Goal: Complete application form

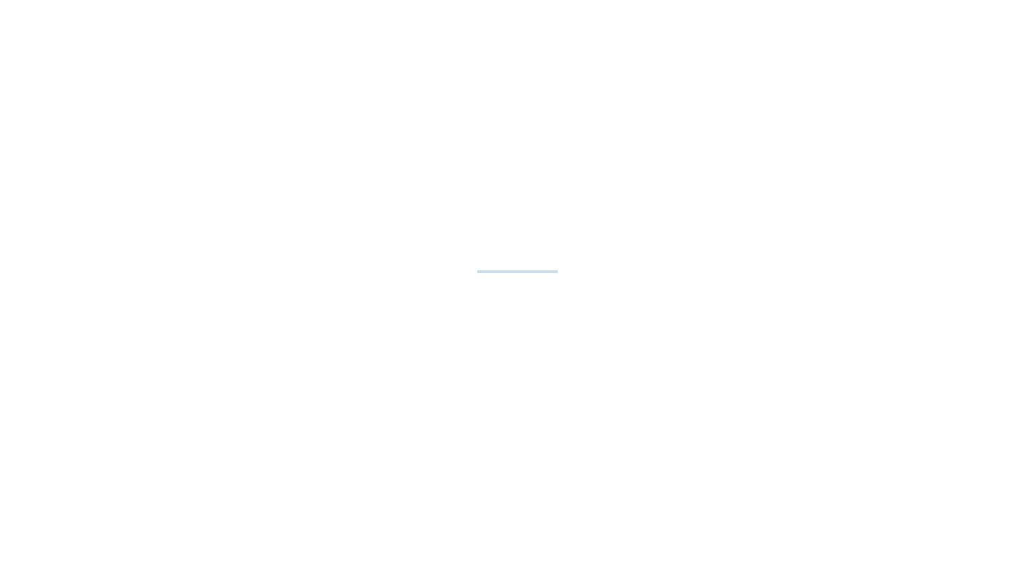
select select "**"
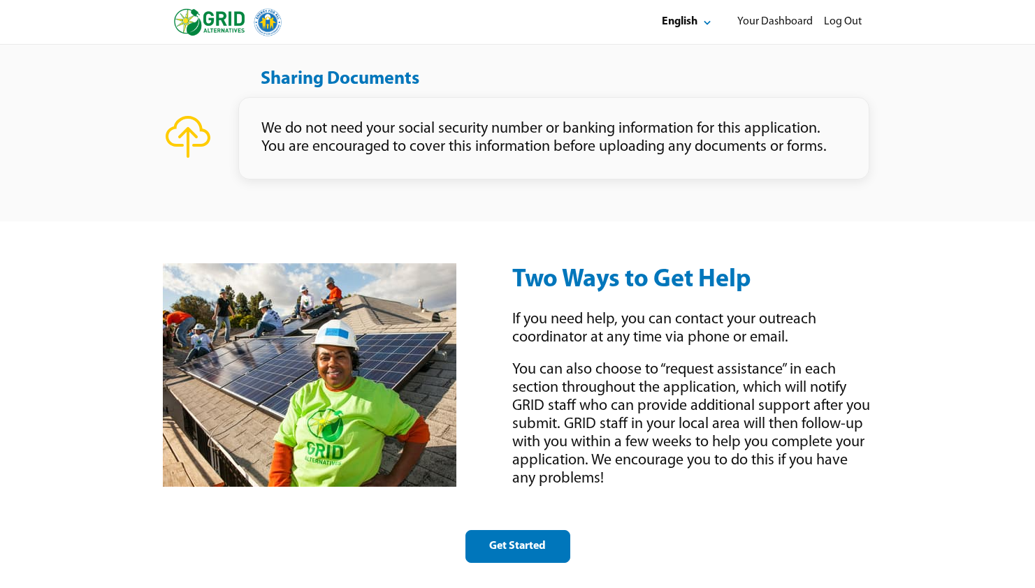
scroll to position [1747, 0]
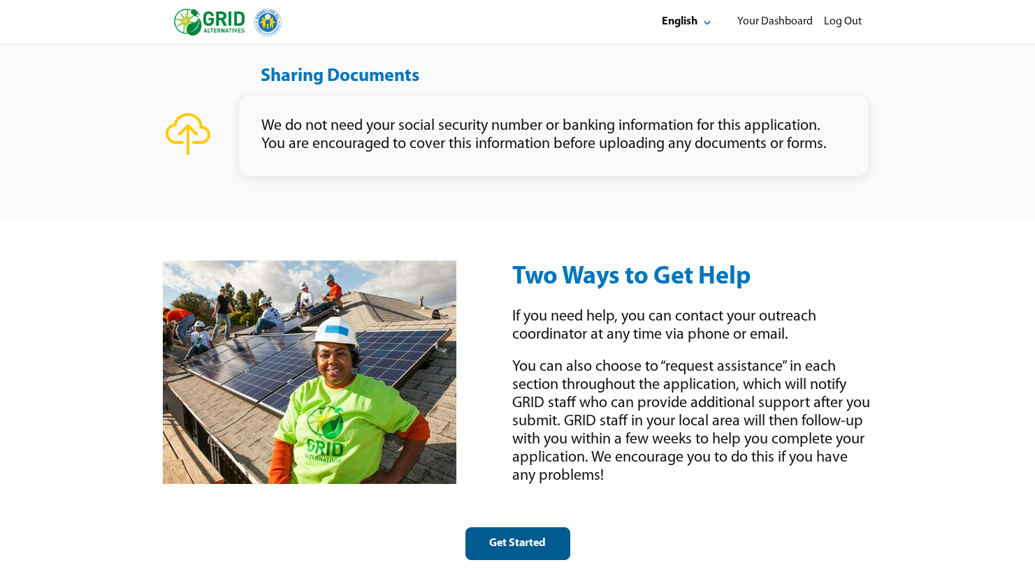
click at [506, 544] on div "Get Started" at bounding box center [517, 544] width 81 height 15
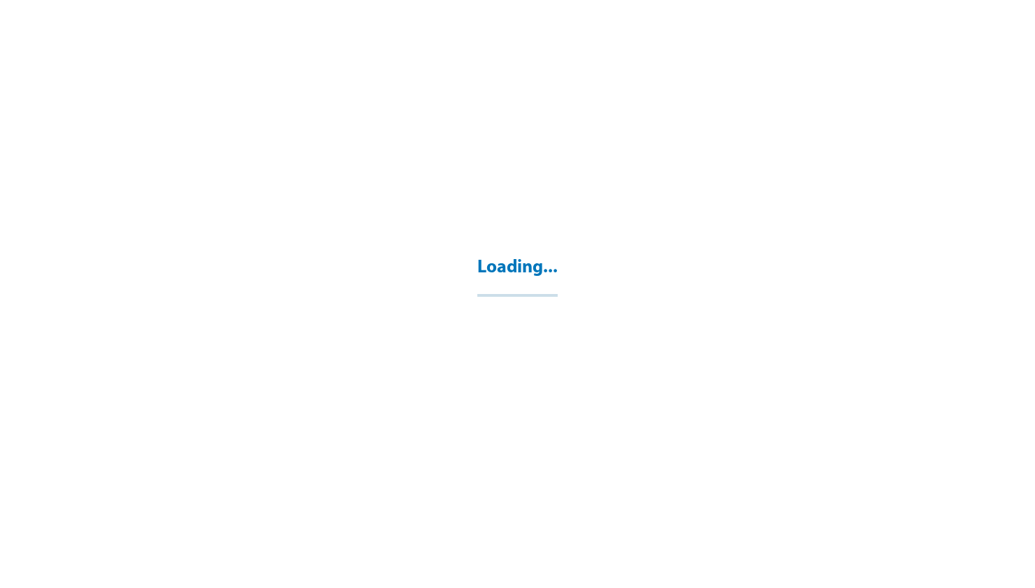
select select "**"
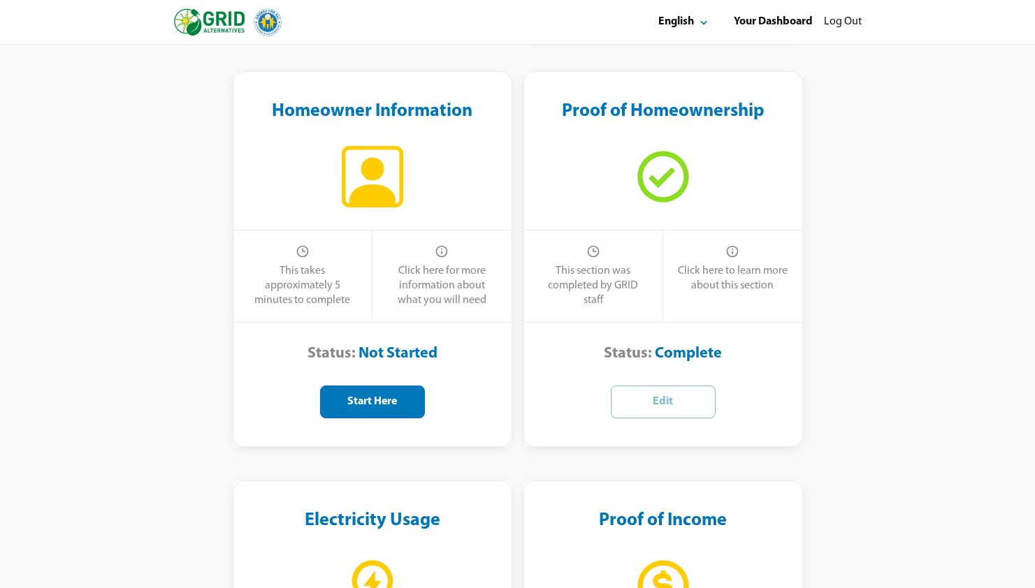
scroll to position [293, 0]
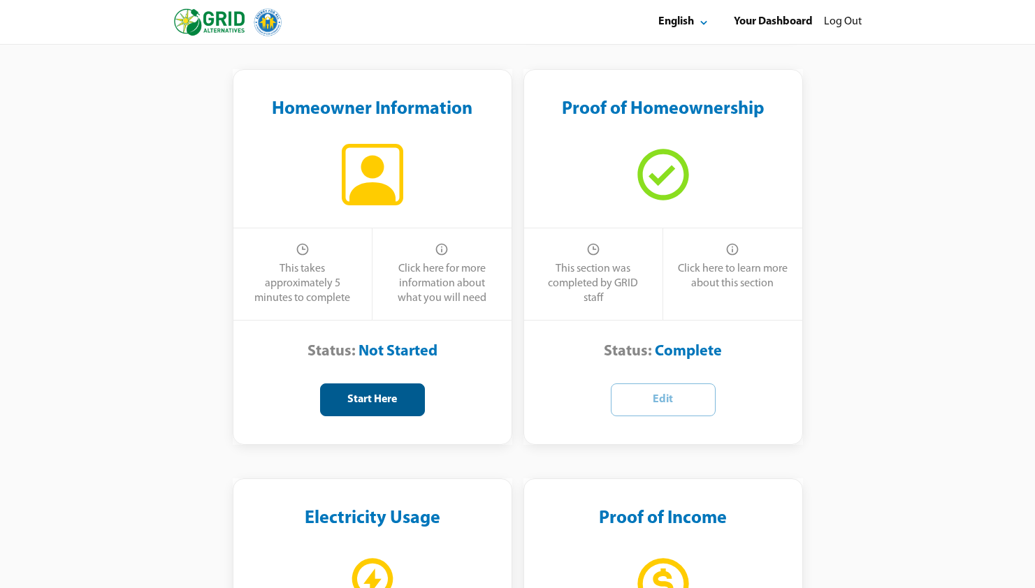
click at [374, 405] on div "Start Here" at bounding box center [372, 400] width 81 height 15
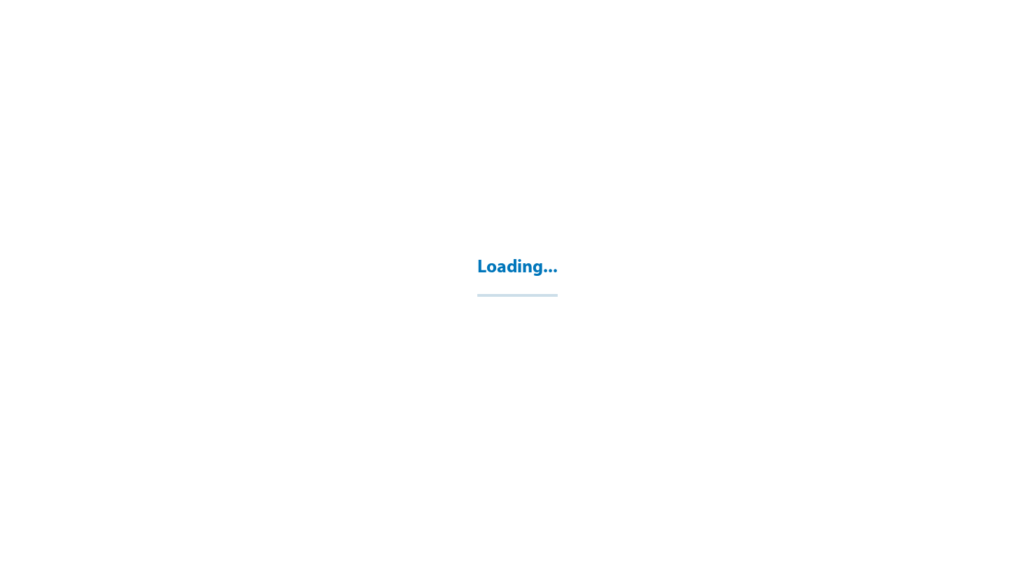
select select "**"
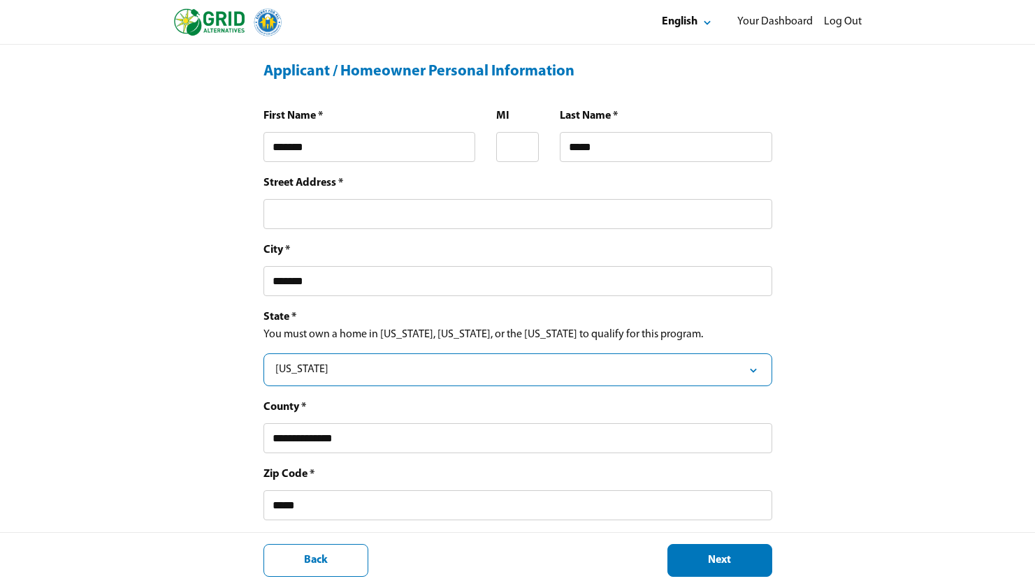
scroll to position [347, 0]
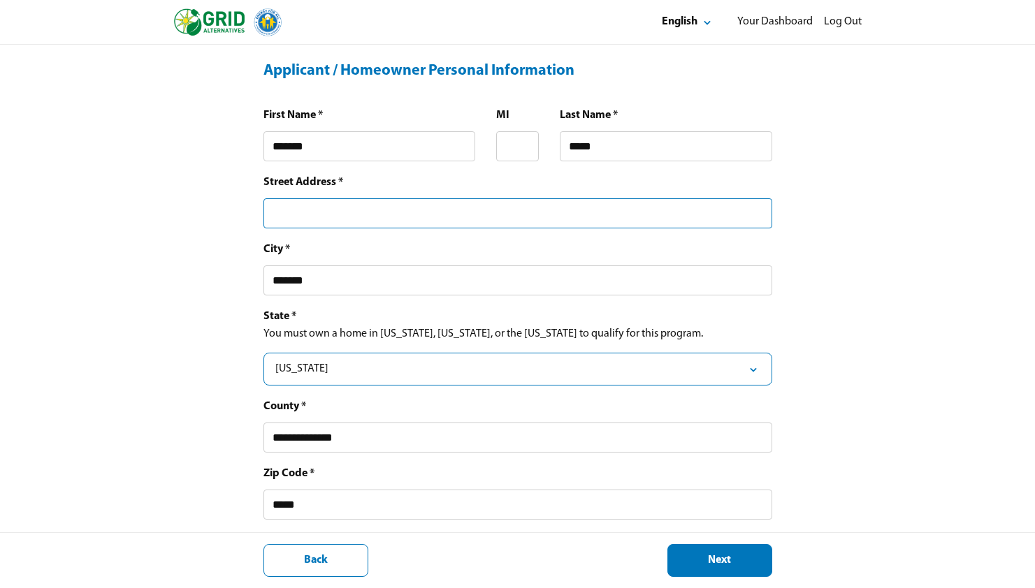
click at [328, 207] on input "text" at bounding box center [517, 213] width 509 height 30
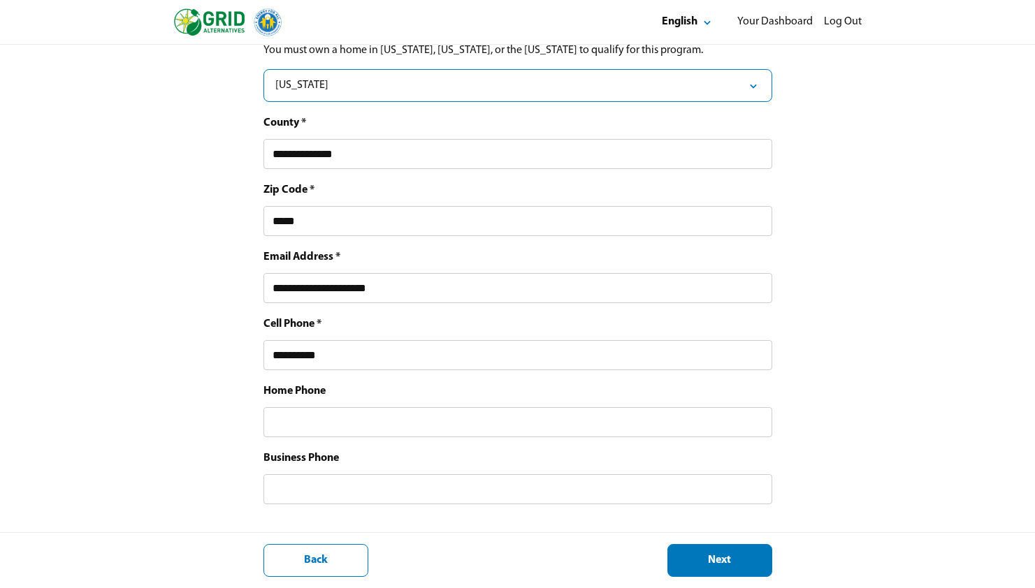
scroll to position [643, 0]
type input "**********"
click at [740, 575] on button "Next" at bounding box center [719, 560] width 105 height 33
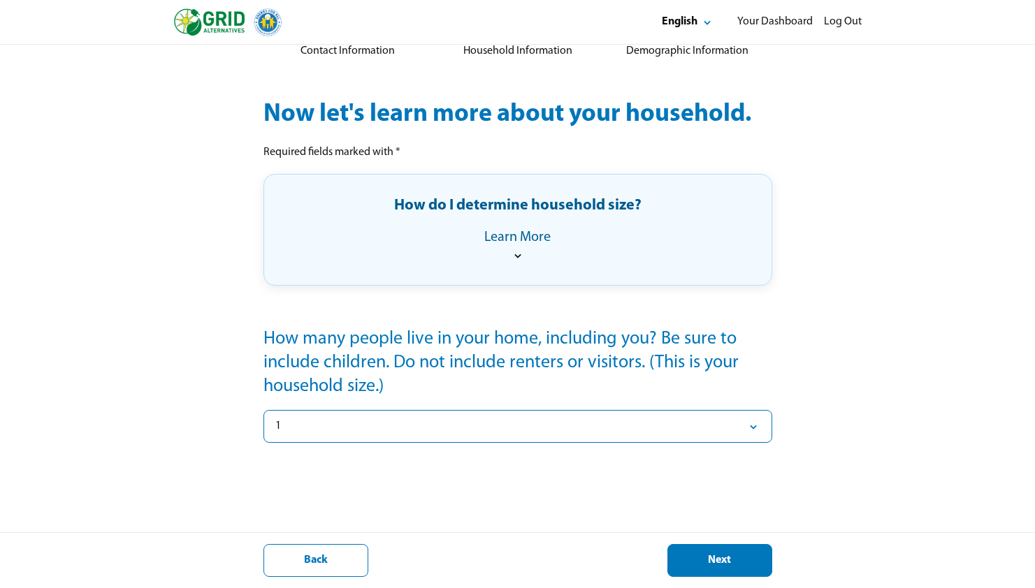
scroll to position [119, 0]
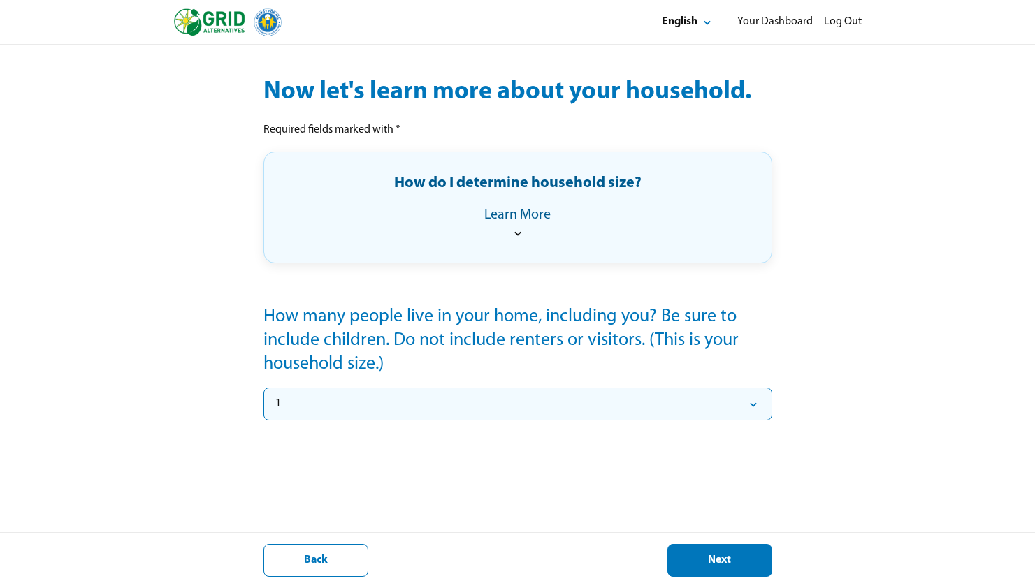
click at [359, 395] on button "1" at bounding box center [517, 404] width 509 height 33
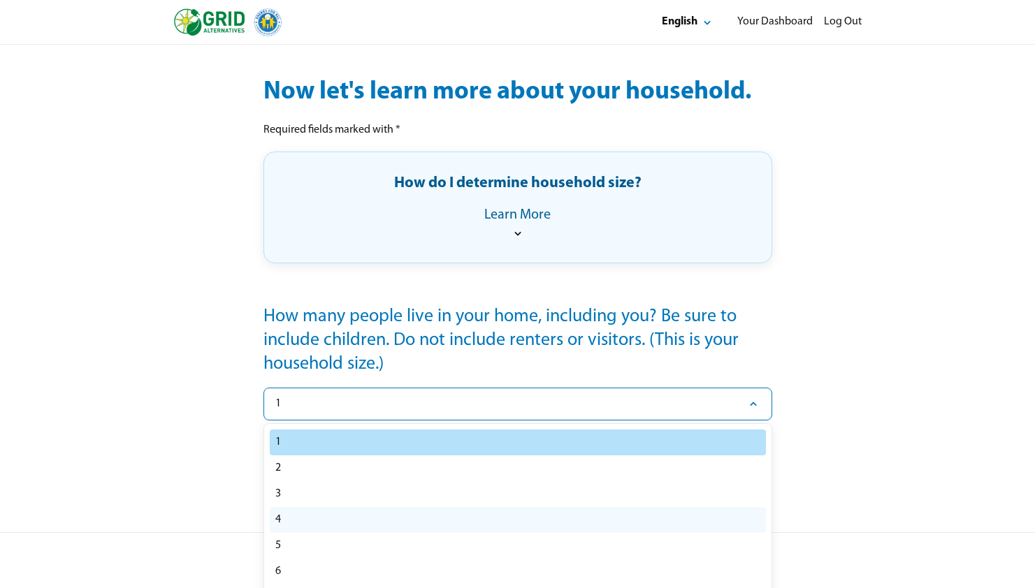
select select "*"
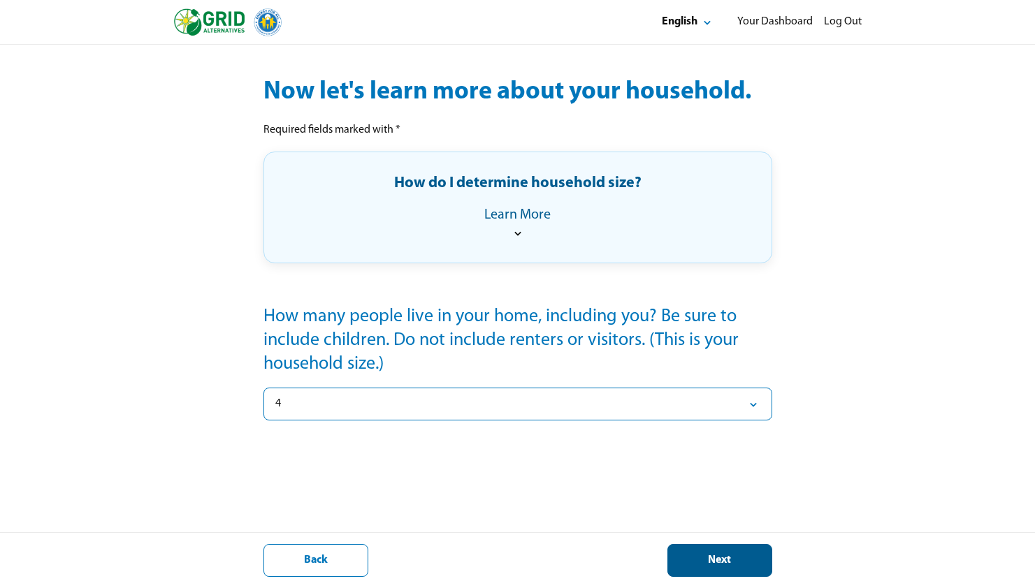
click at [679, 567] on div "Next" at bounding box center [719, 560] width 81 height 15
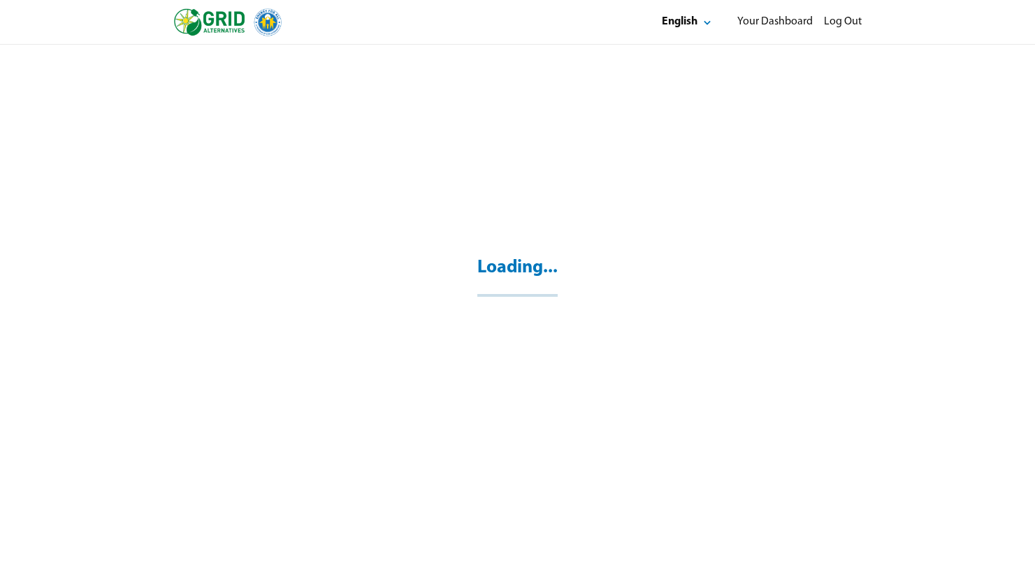
scroll to position [45, 0]
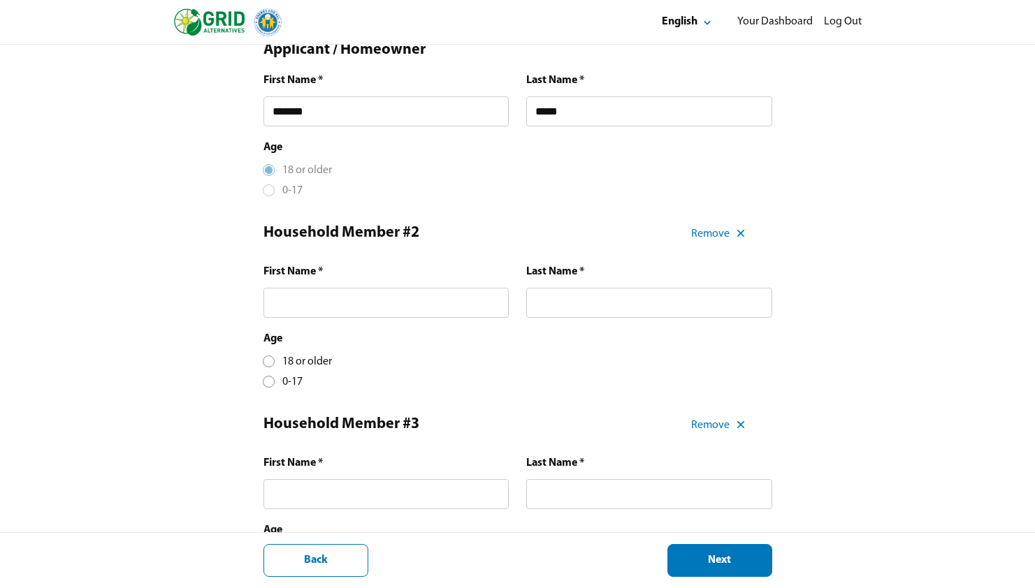
scroll to position [317, 0]
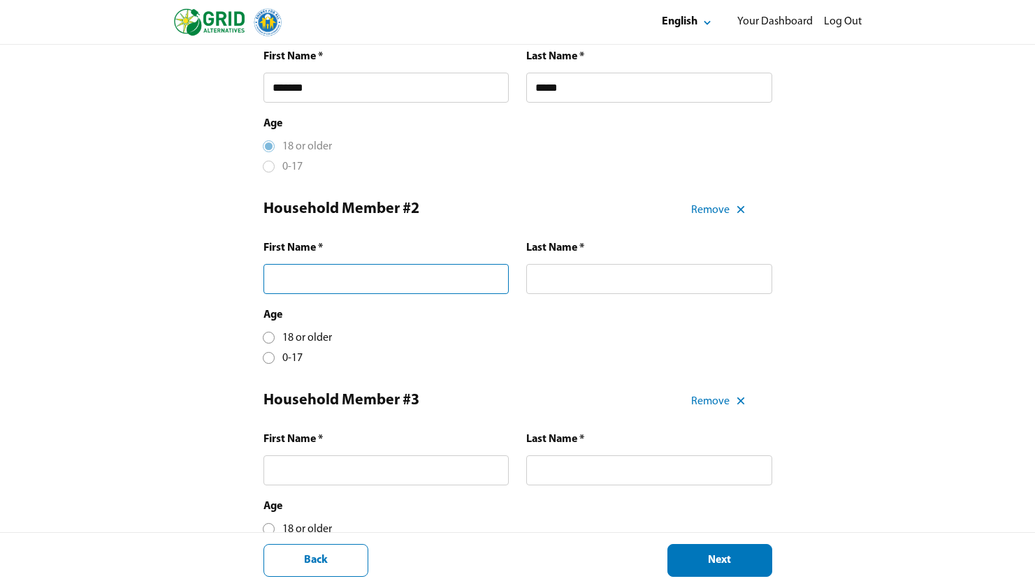
click at [314, 285] on input "text" at bounding box center [386, 279] width 246 height 30
type input "****"
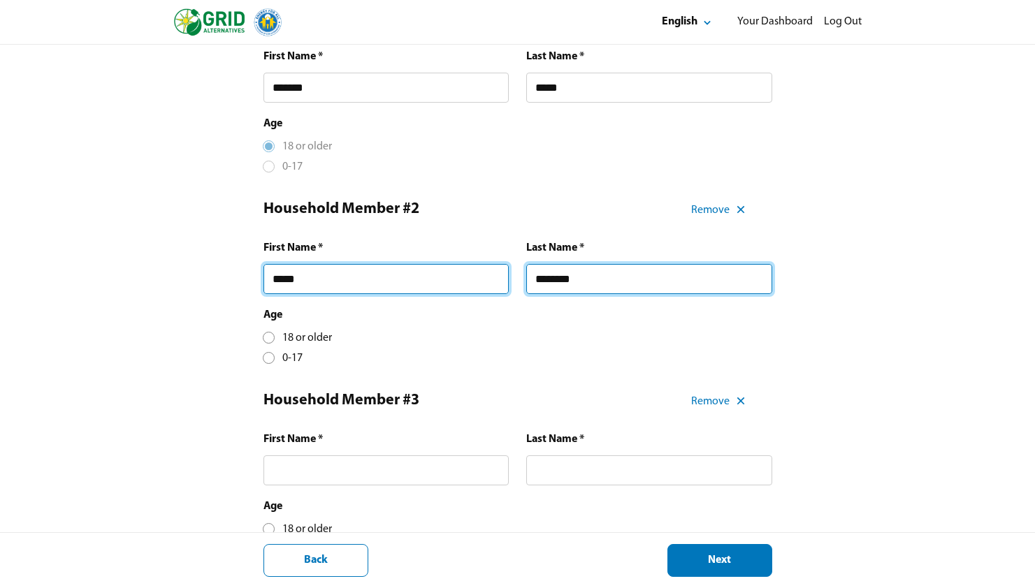
type input "********"
click at [199, 316] on div "Applicant / Homeowner Information Contact Information 2 Household Information 3…" at bounding box center [517, 452] width 1035 height 1448
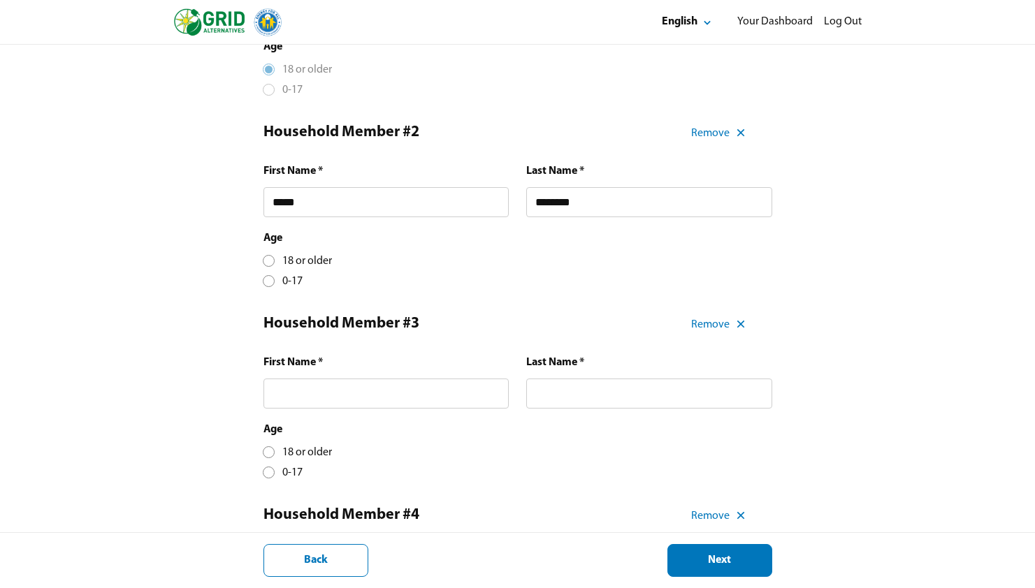
scroll to position [405, 0]
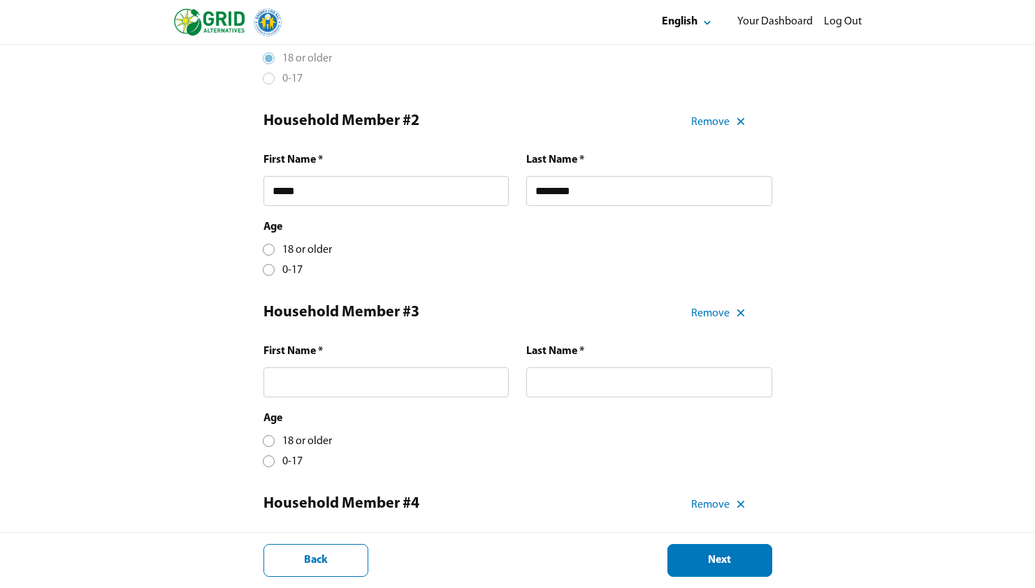
click at [270, 254] on div at bounding box center [269, 250] width 8 height 8
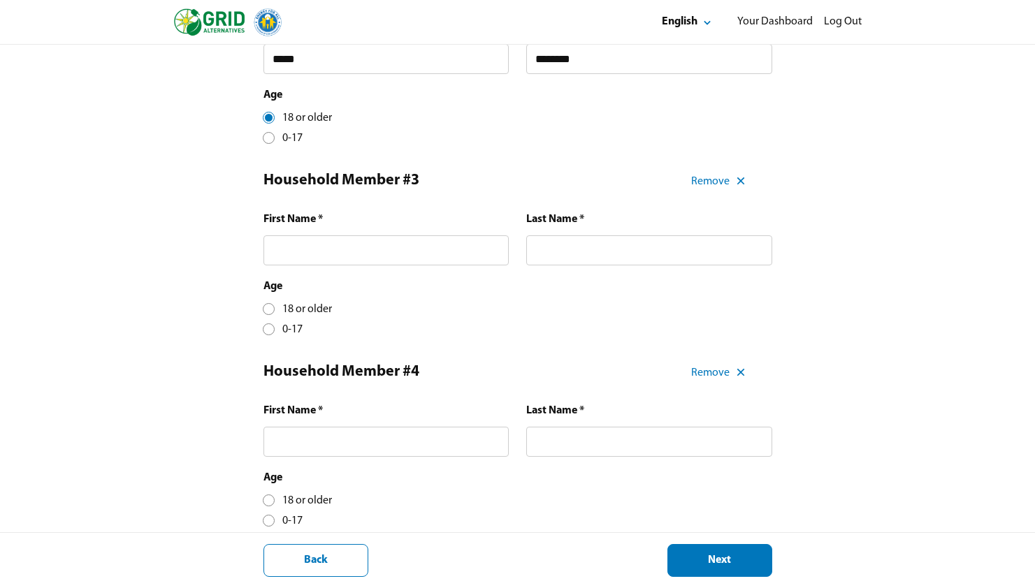
scroll to position [554, 0]
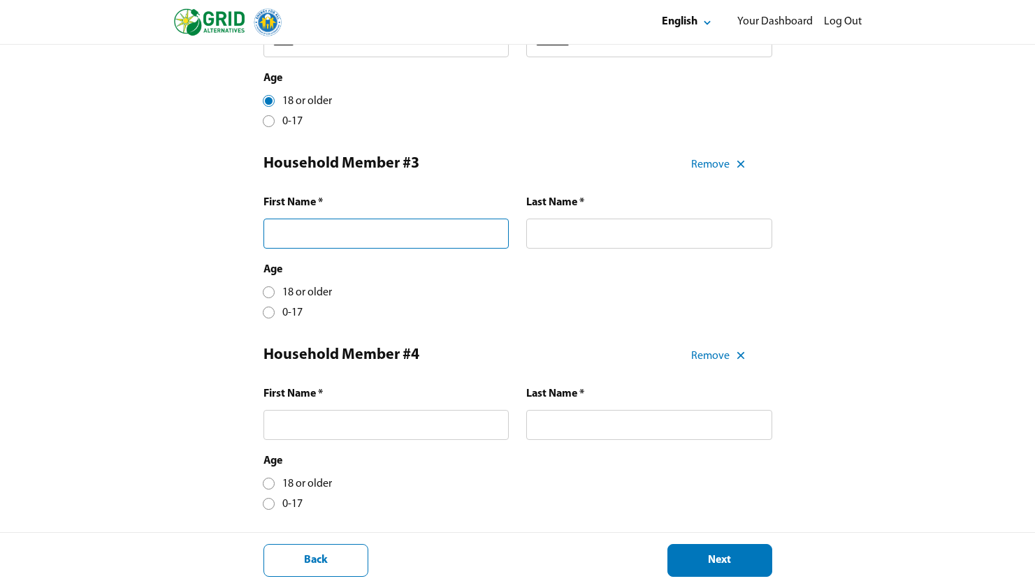
click at [367, 247] on input "text" at bounding box center [386, 234] width 246 height 30
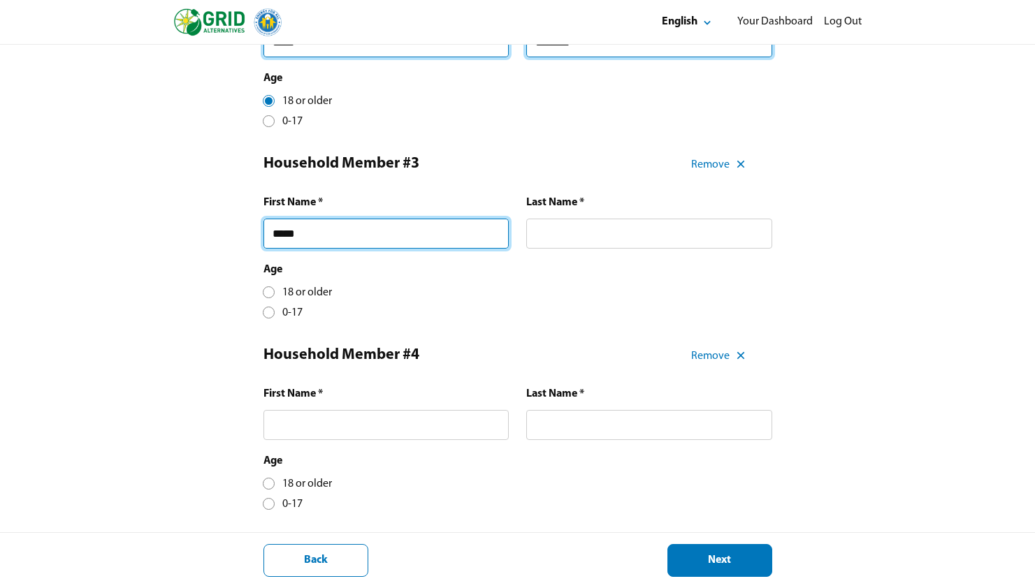
type input "*****"
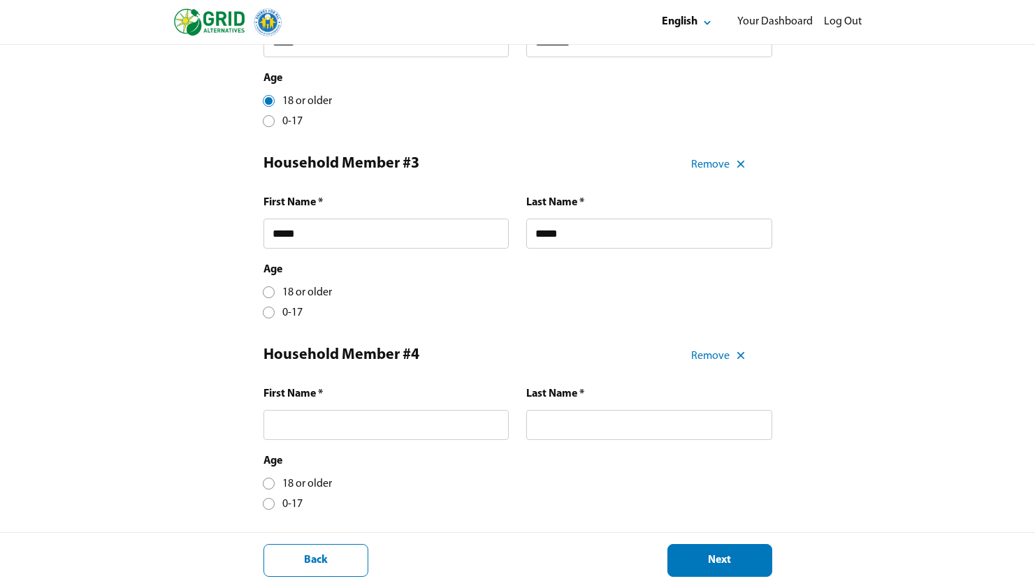
click at [270, 316] on div at bounding box center [269, 313] width 8 height 8
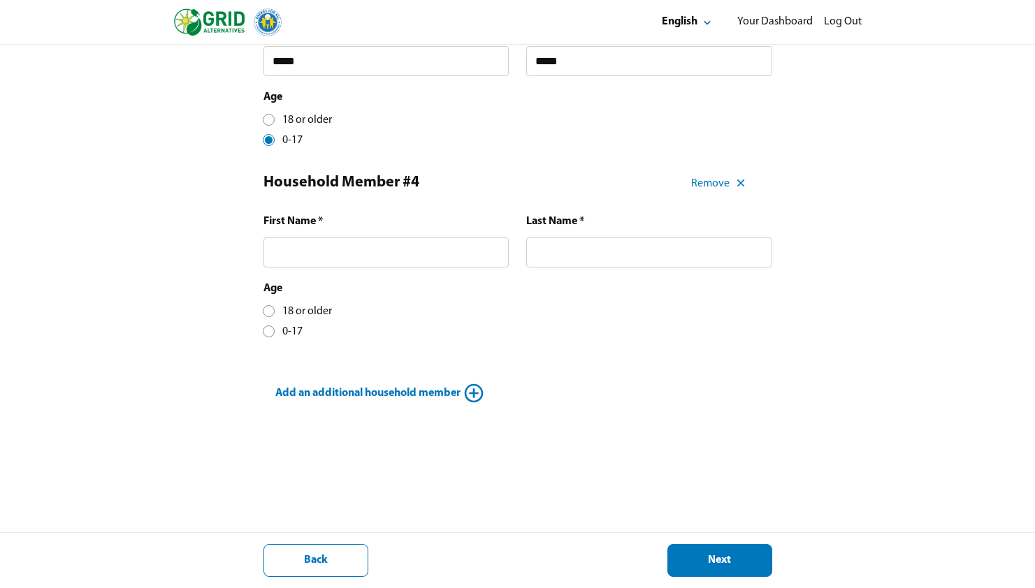
scroll to position [734, 0]
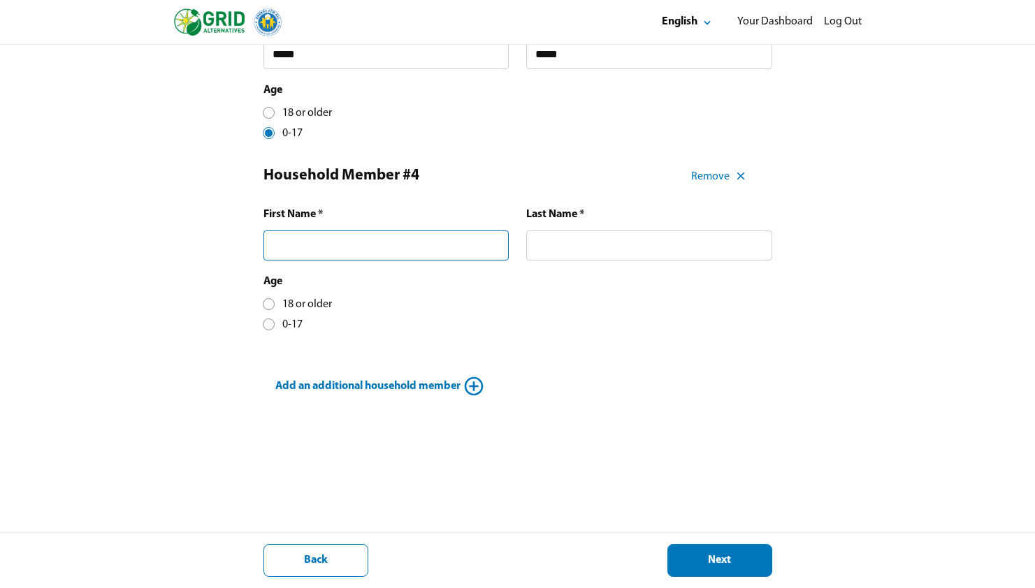
click at [318, 260] on input "text" at bounding box center [386, 246] width 246 height 30
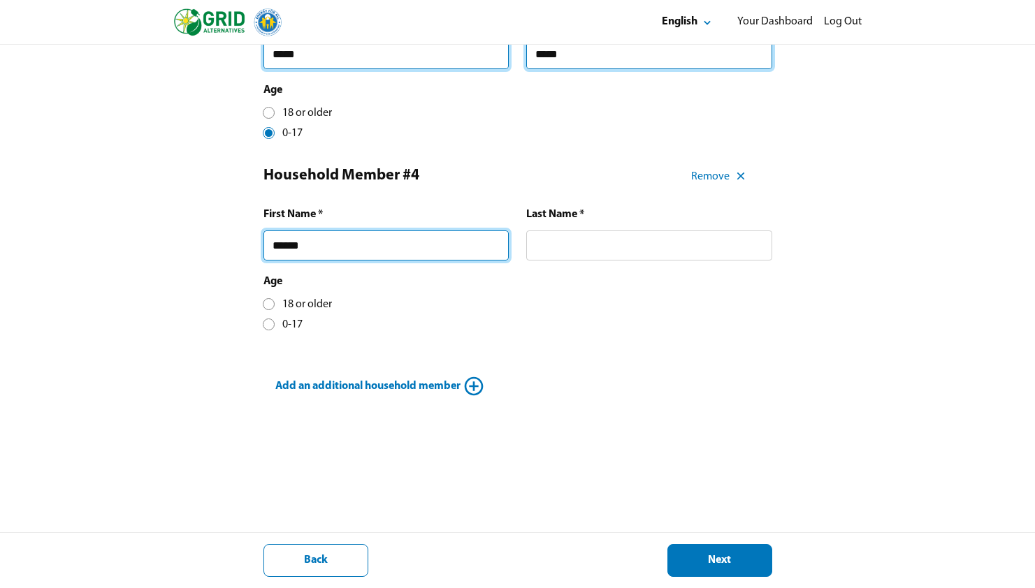
type input "******"
type input "*****"
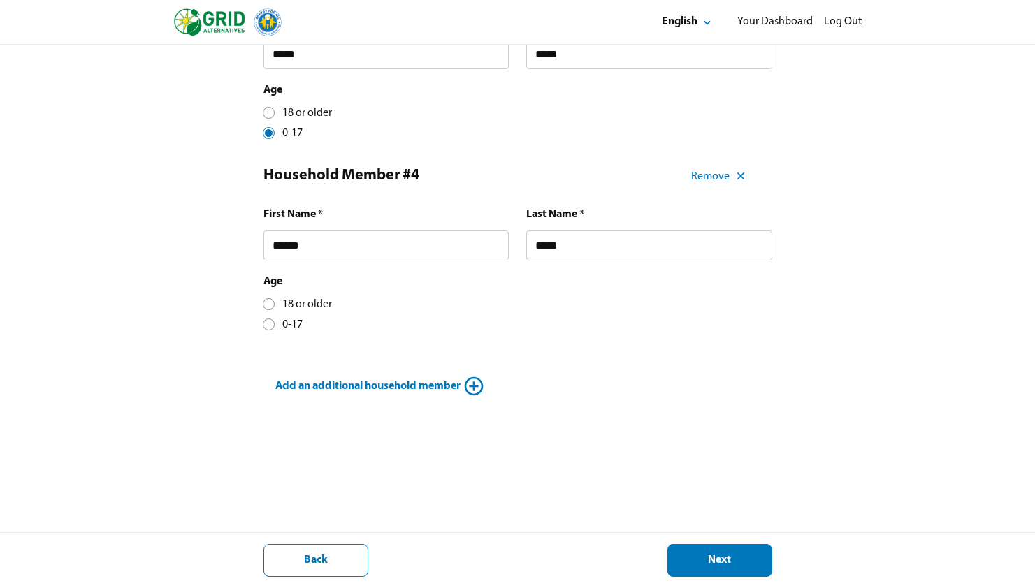
click at [265, 328] on div at bounding box center [269, 325] width 8 height 8
click at [704, 562] on div "Next" at bounding box center [719, 560] width 81 height 15
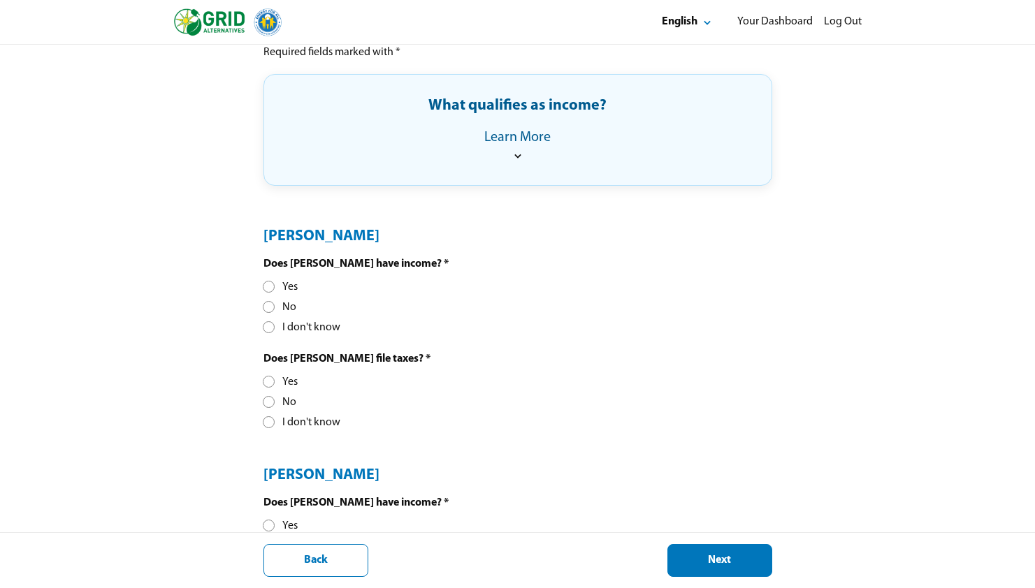
scroll to position [335, 0]
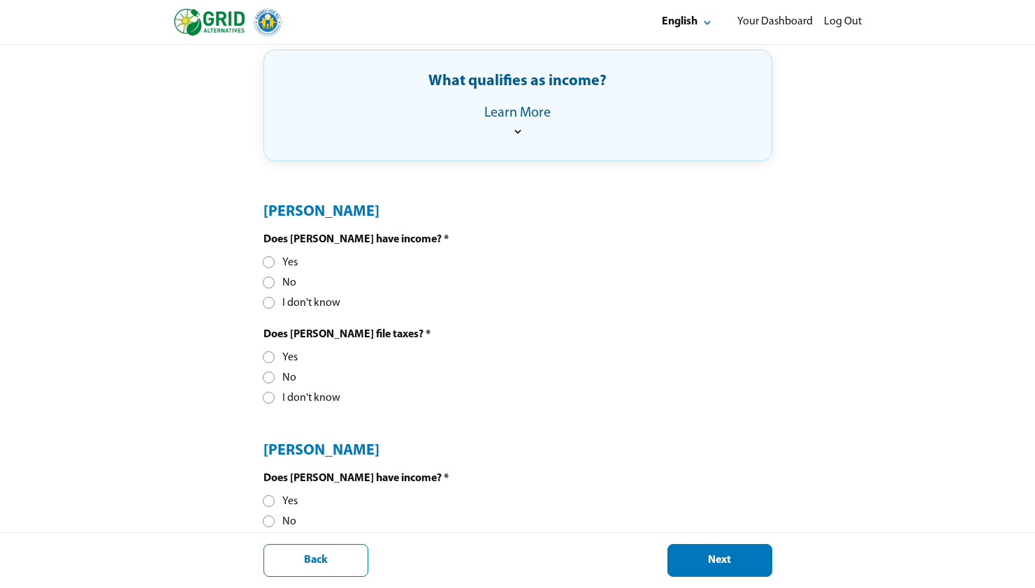
click at [521, 133] on icon at bounding box center [518, 131] width 14 height 14
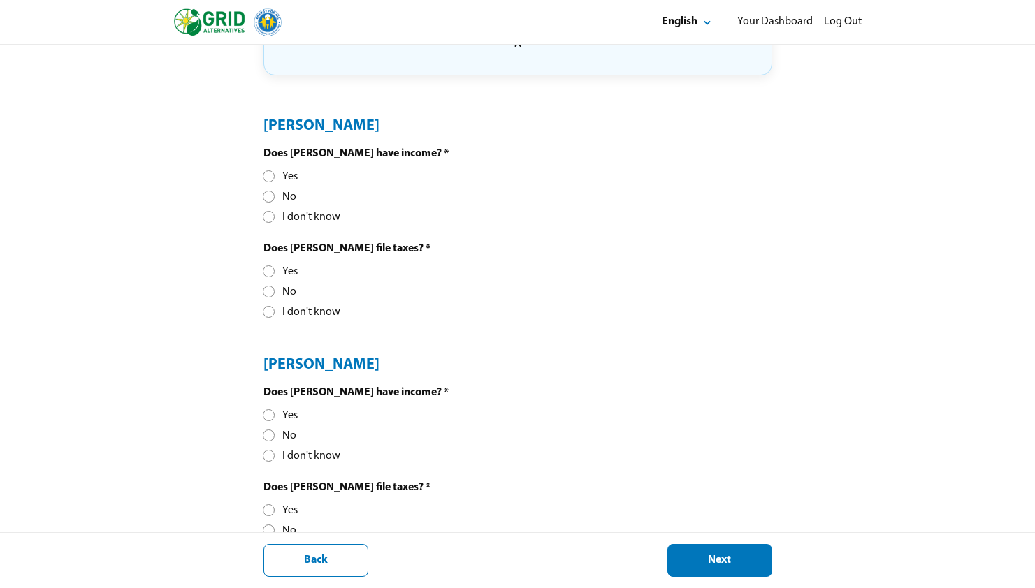
scroll to position [518, 0]
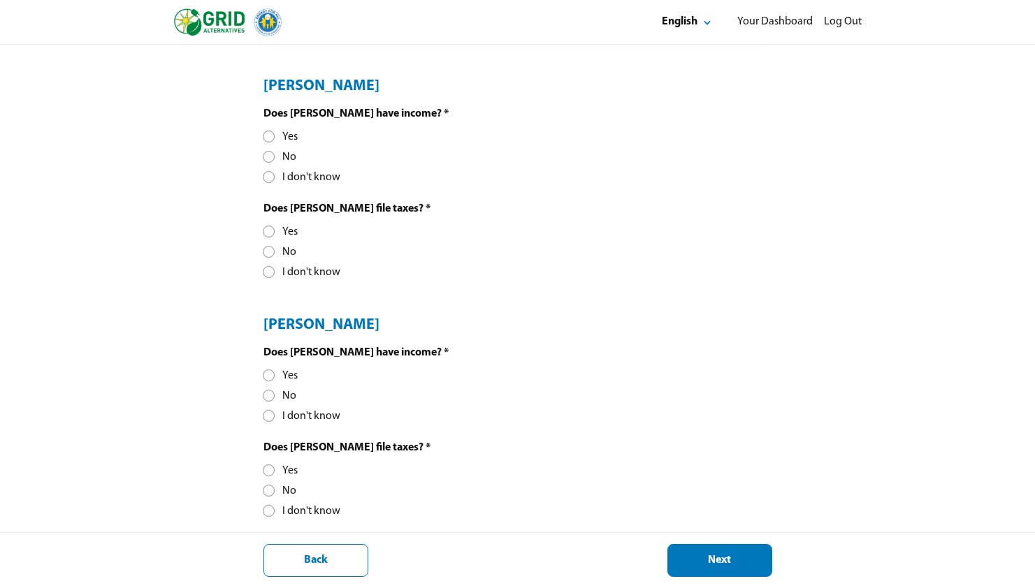
click at [265, 140] on div at bounding box center [269, 137] width 8 height 8
click at [268, 228] on div at bounding box center [269, 231] width 8 height 8
click at [270, 376] on div at bounding box center [269, 375] width 8 height 8
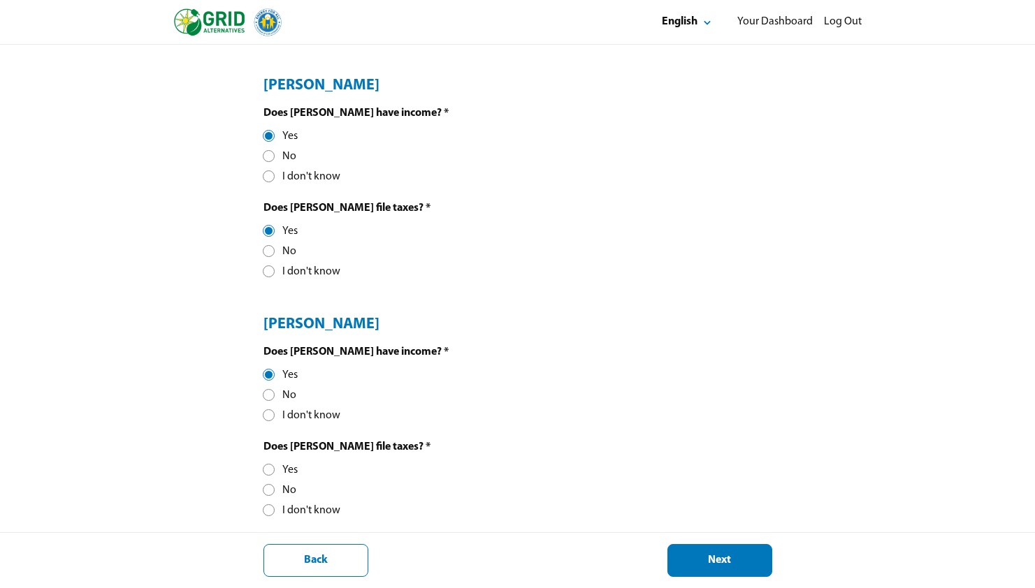
click at [268, 470] on div at bounding box center [269, 470] width 8 height 8
click at [714, 553] on div "Next" at bounding box center [719, 560] width 81 height 15
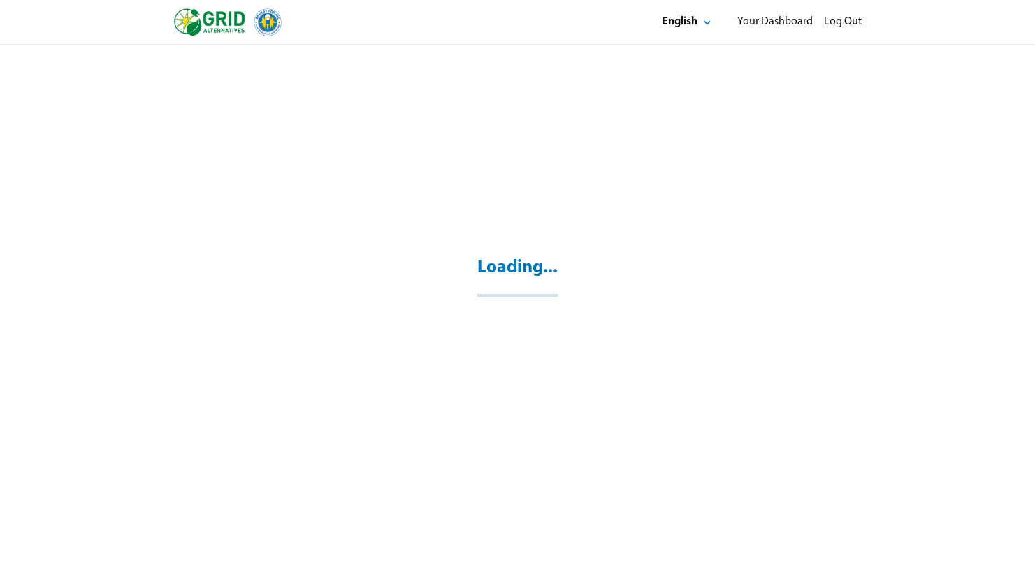
scroll to position [45, 0]
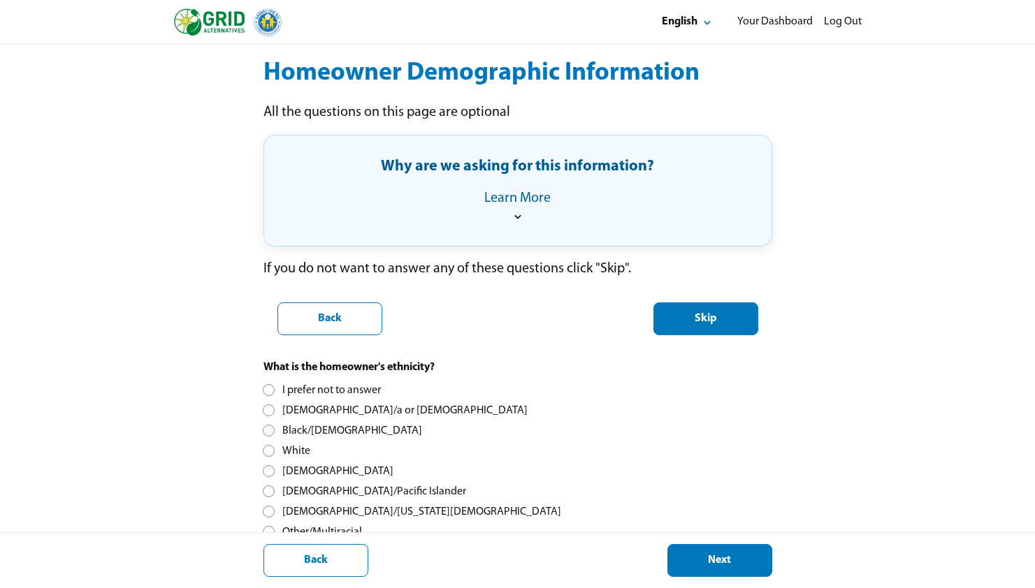
scroll to position [153, 0]
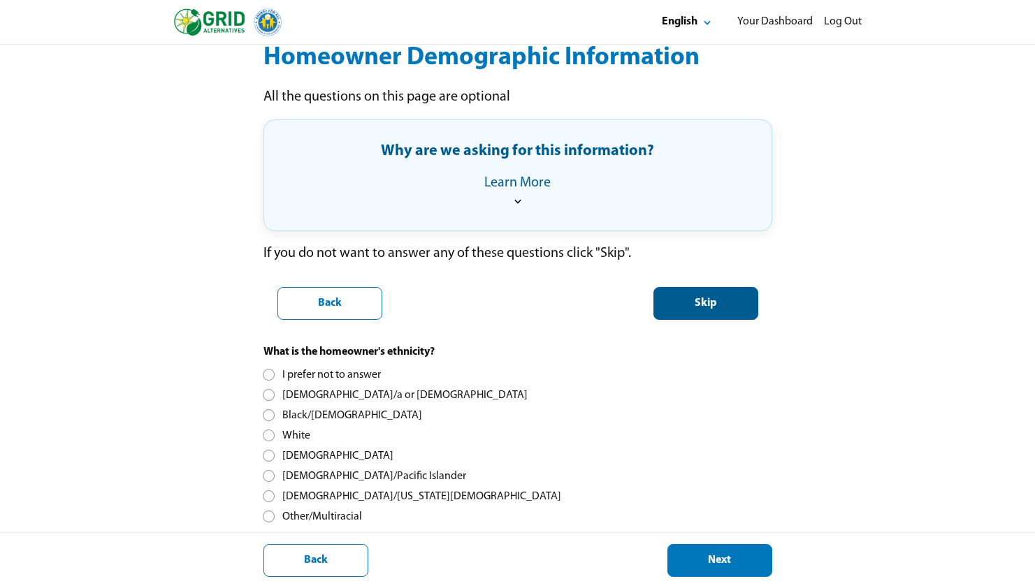
click at [723, 304] on div "Skip" at bounding box center [705, 303] width 81 height 15
select select "**"
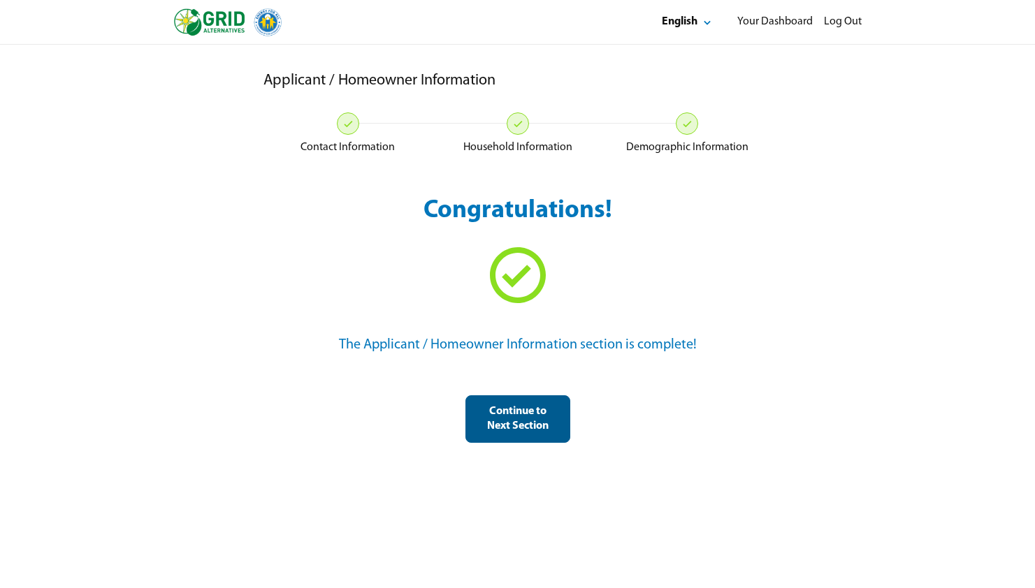
click at [517, 425] on div "Continue to Next Section" at bounding box center [517, 418] width 81 height 29
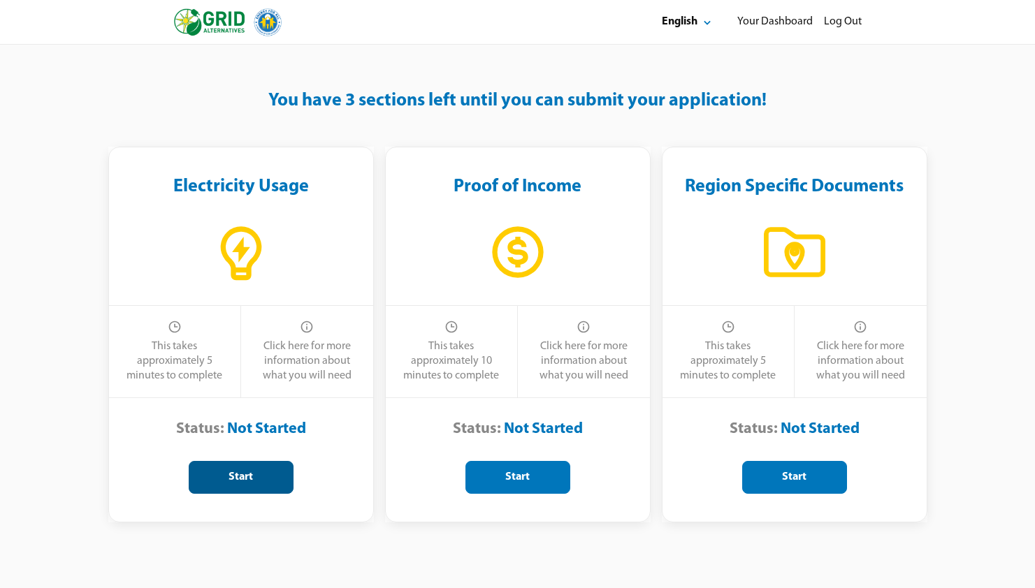
click at [245, 477] on div "Start" at bounding box center [241, 477] width 81 height 15
select select "**"
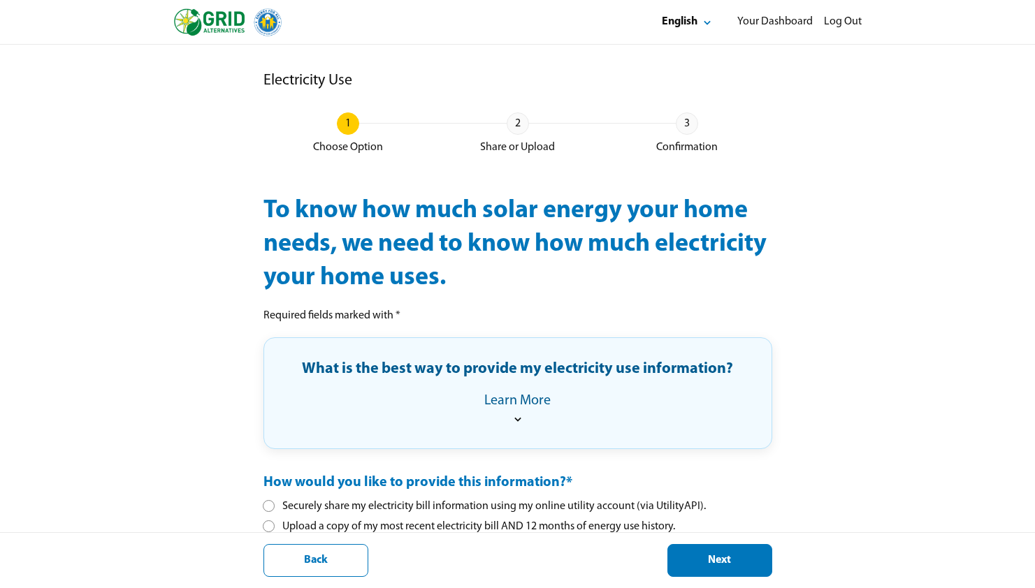
scroll to position [61, 0]
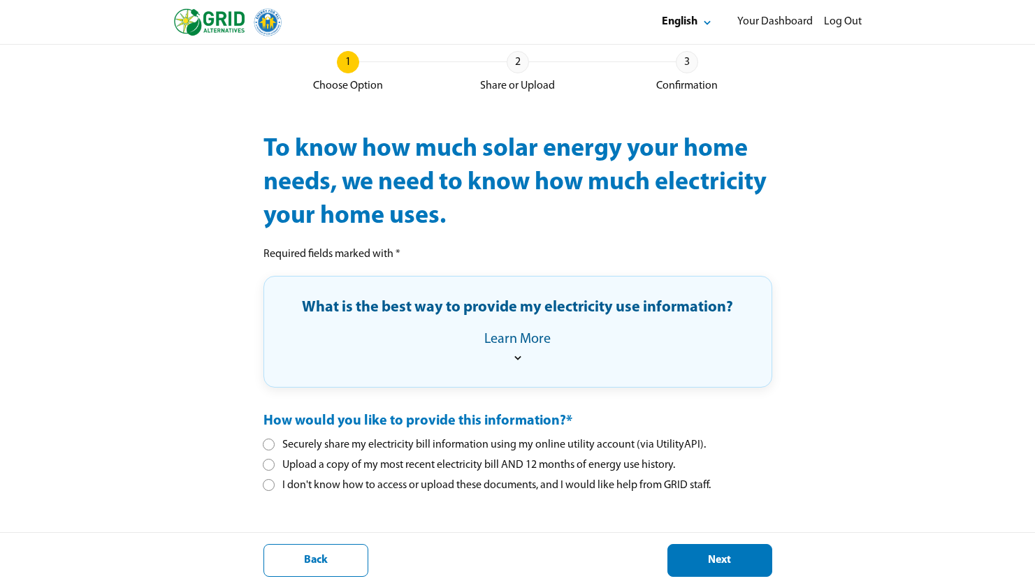
click at [517, 356] on icon at bounding box center [518, 358] width 14 height 14
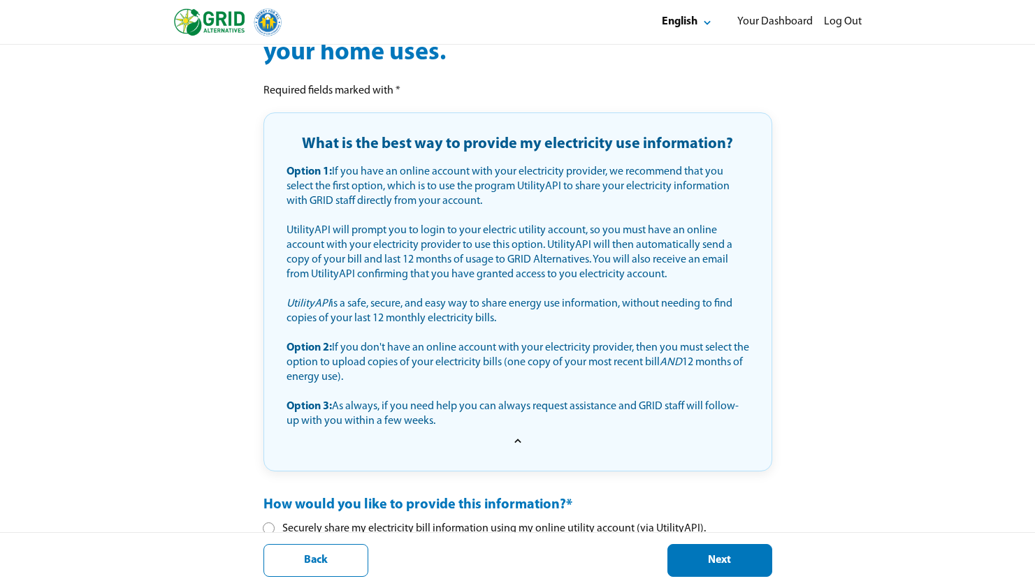
scroll to position [309, 0]
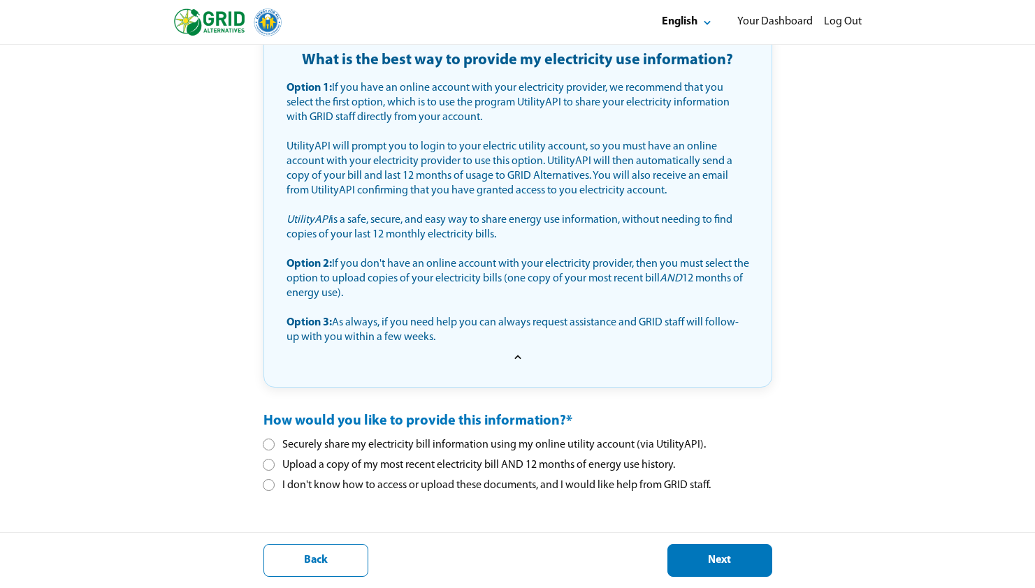
click at [270, 445] on div at bounding box center [269, 445] width 8 height 8
click at [706, 553] on button "Next" at bounding box center [719, 560] width 105 height 33
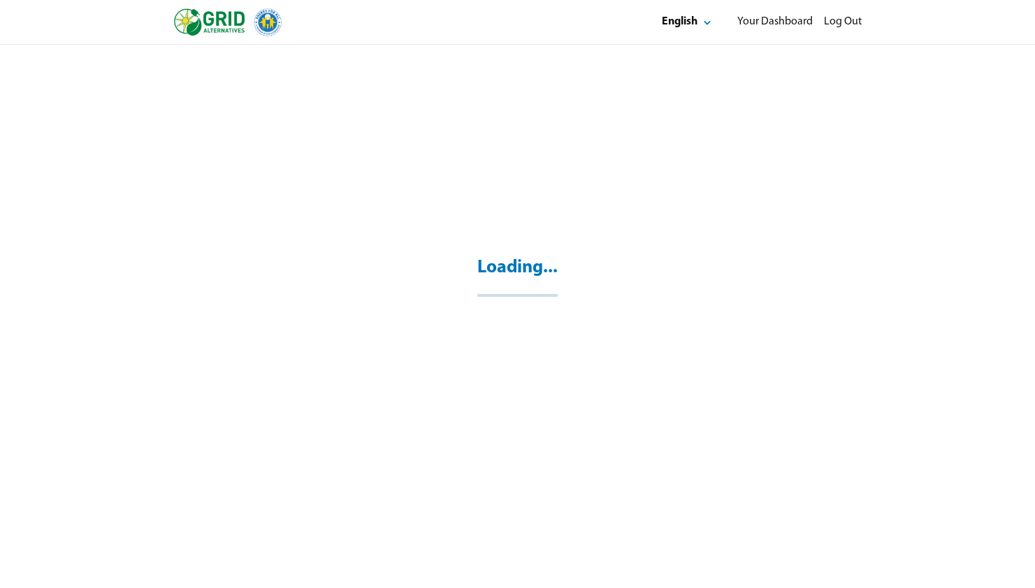
scroll to position [45, 0]
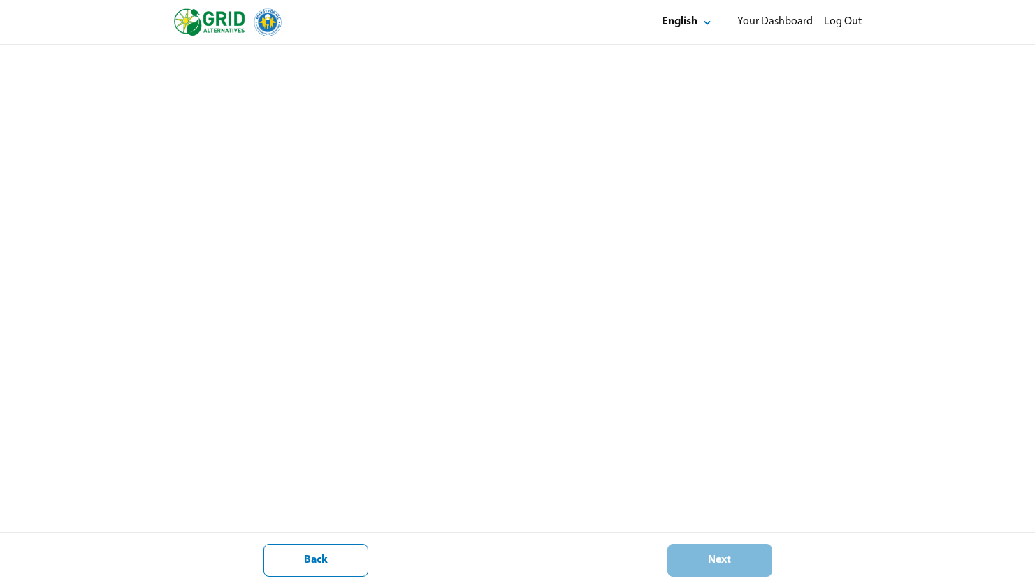
scroll to position [349, 0]
click at [764, 22] on div "Your Dashboard" at bounding box center [774, 22] width 75 height 15
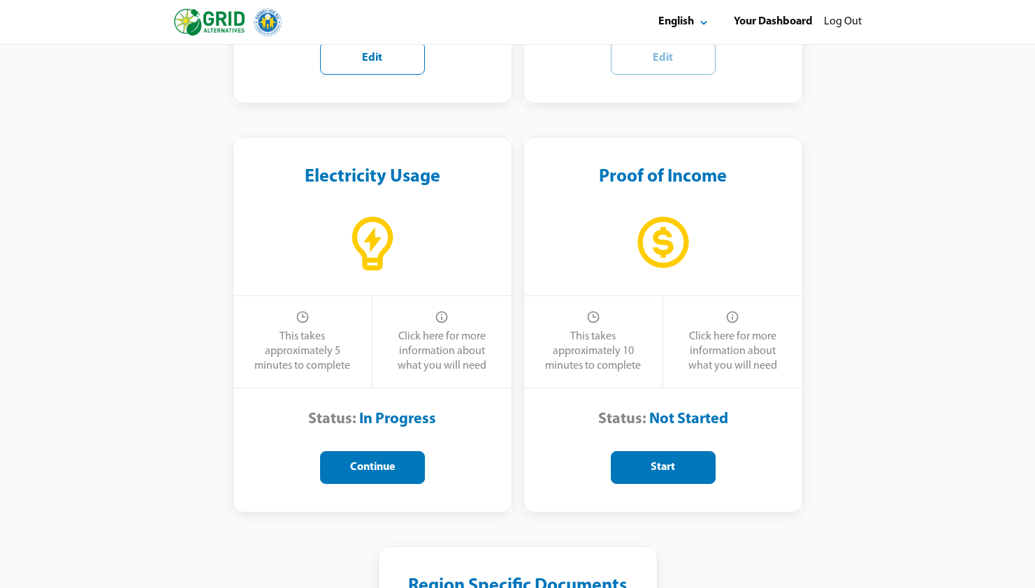
scroll to position [650, 0]
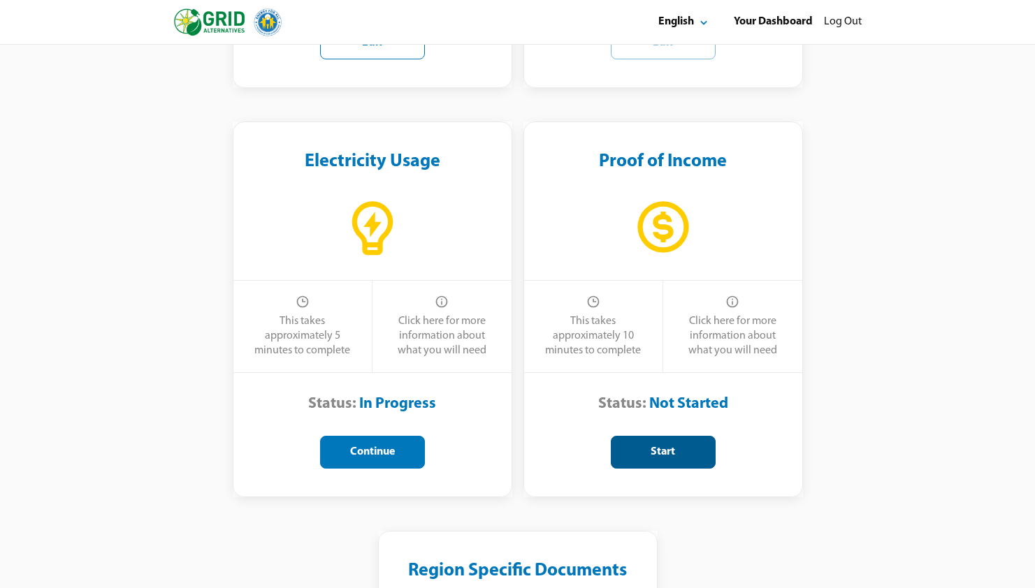
click at [671, 457] on div "Start" at bounding box center [662, 452] width 81 height 15
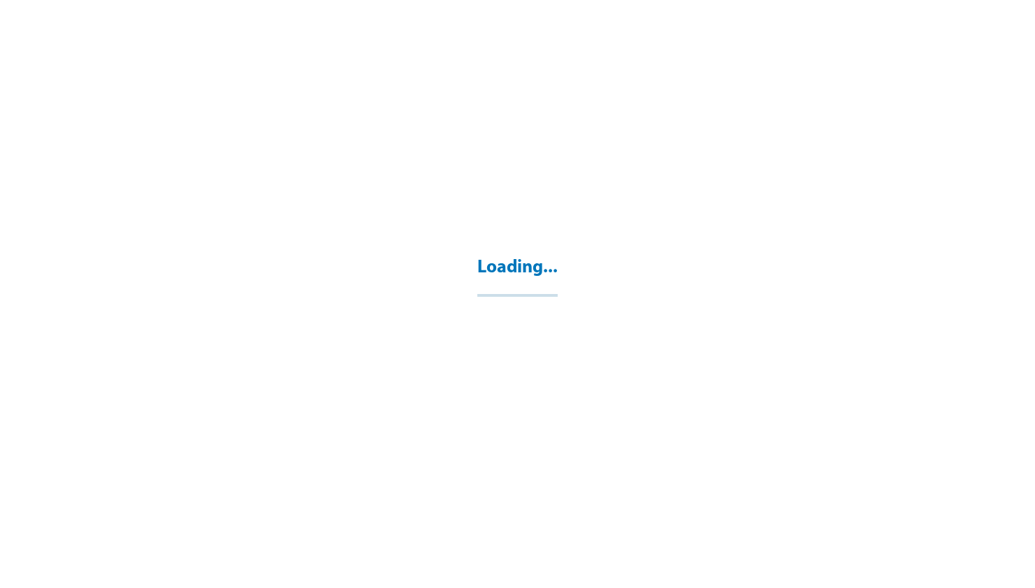
select select "**"
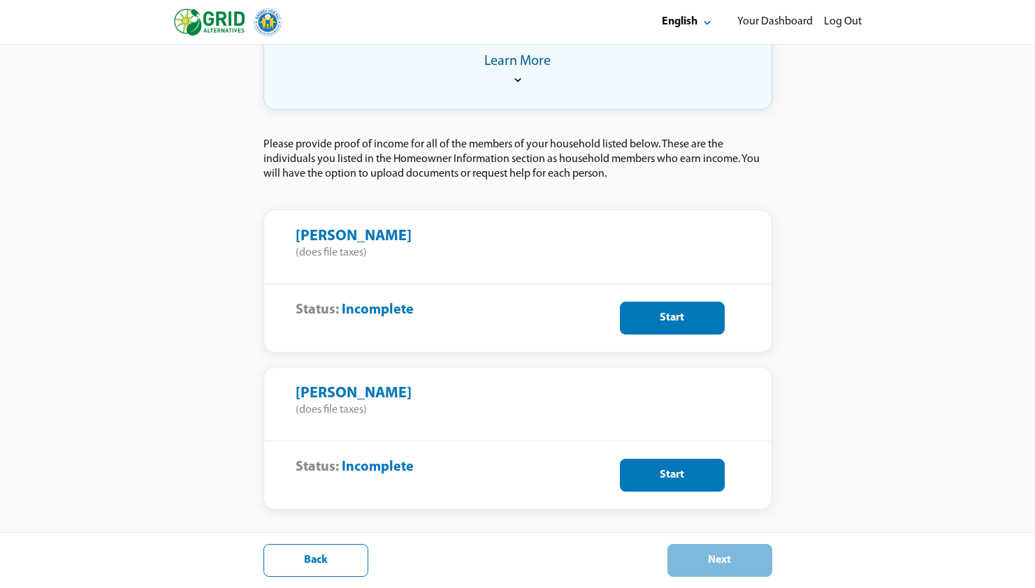
scroll to position [354, 0]
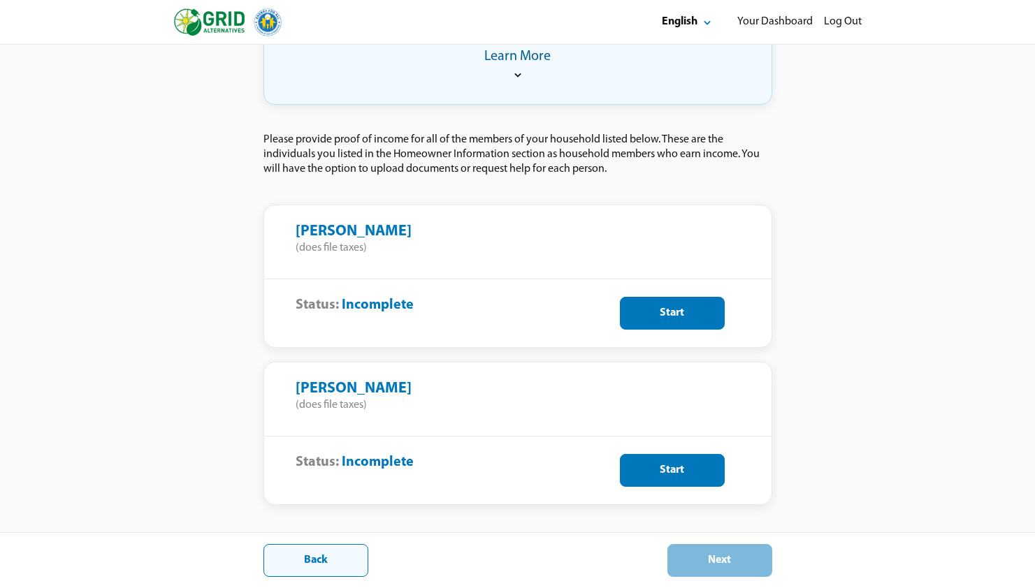
click at [328, 557] on div "Back" at bounding box center [315, 560] width 81 height 15
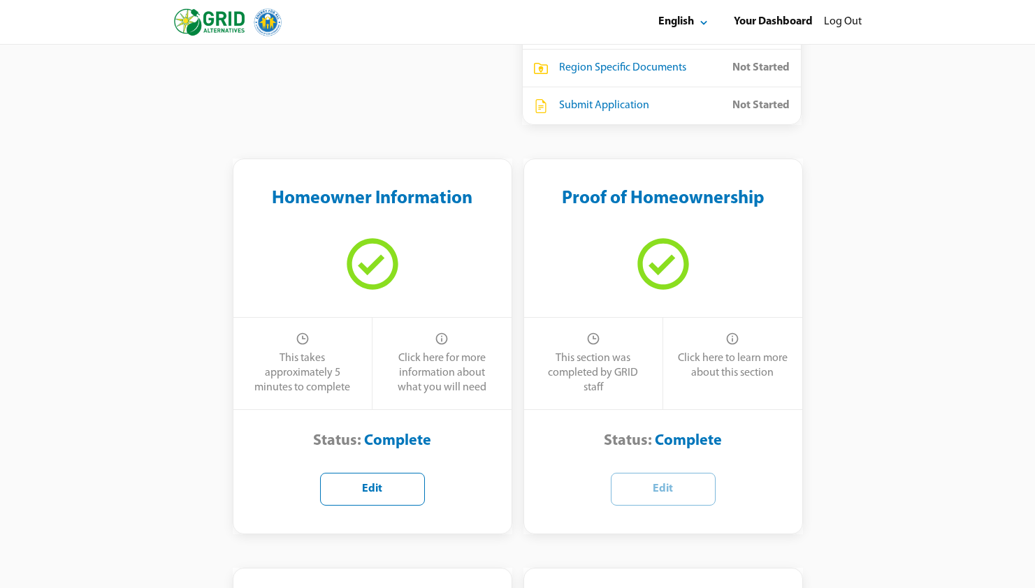
scroll to position [217, 0]
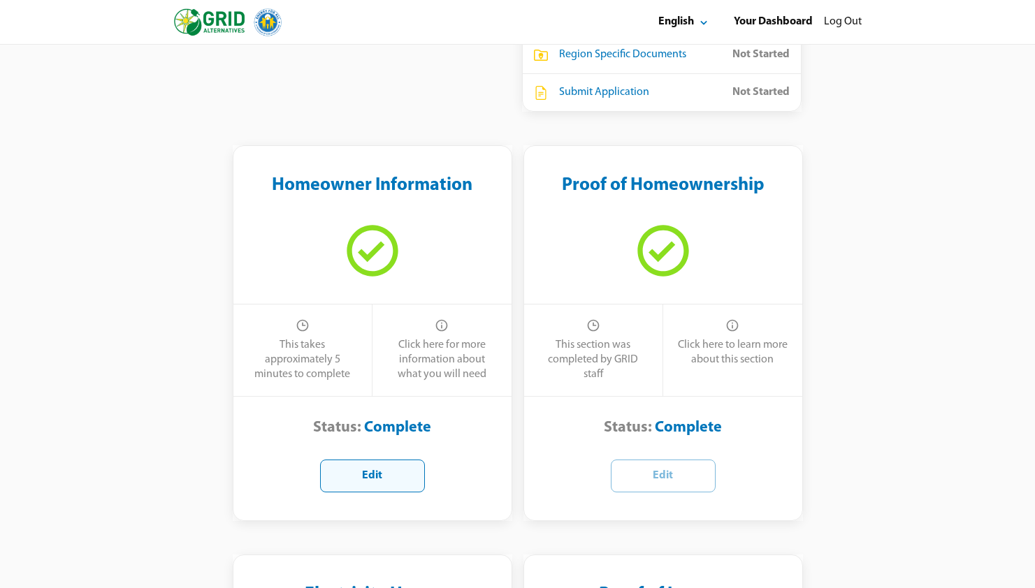
click at [374, 474] on div "Edit" at bounding box center [372, 476] width 81 height 15
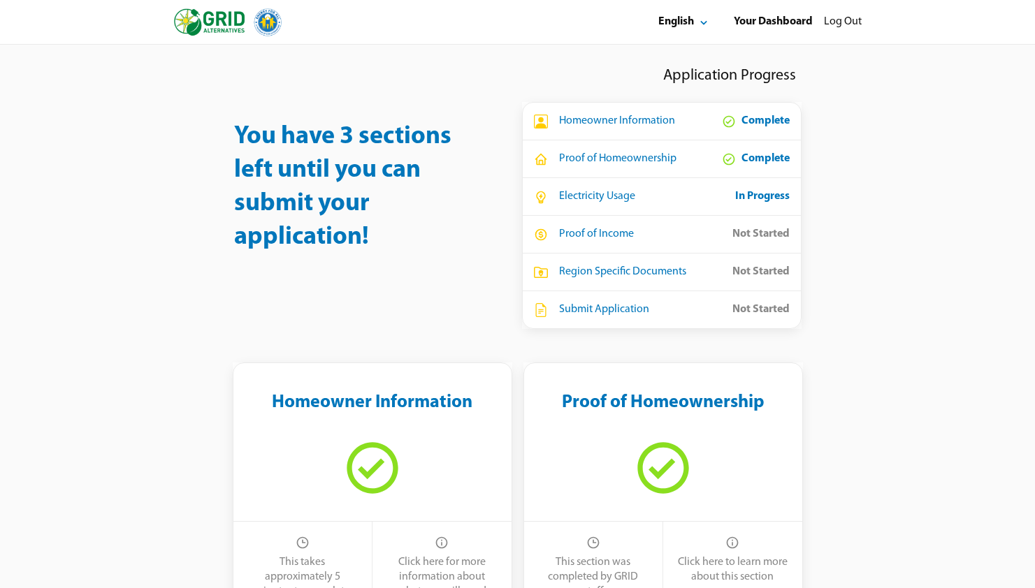
select select "**"
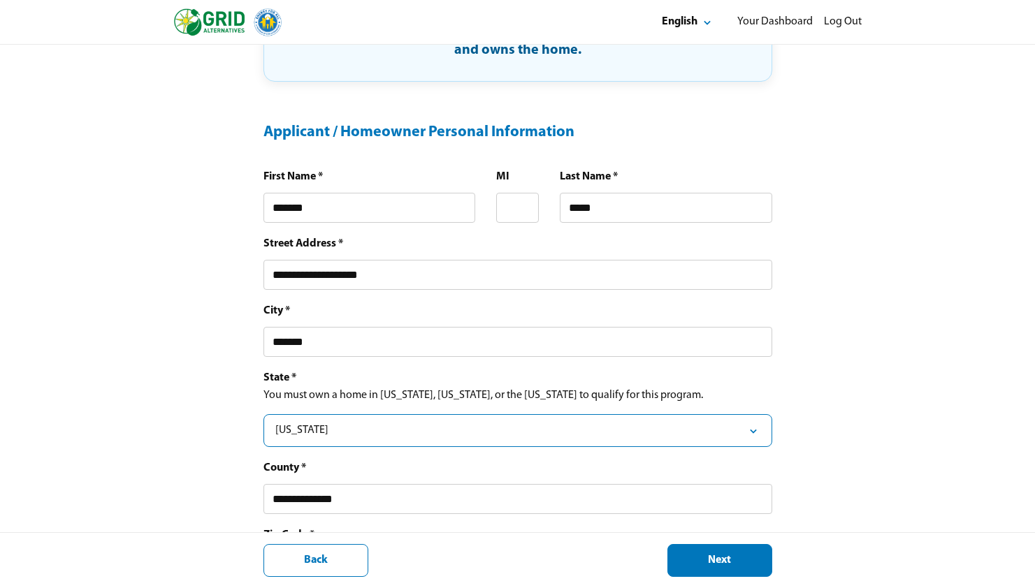
scroll to position [643, 0]
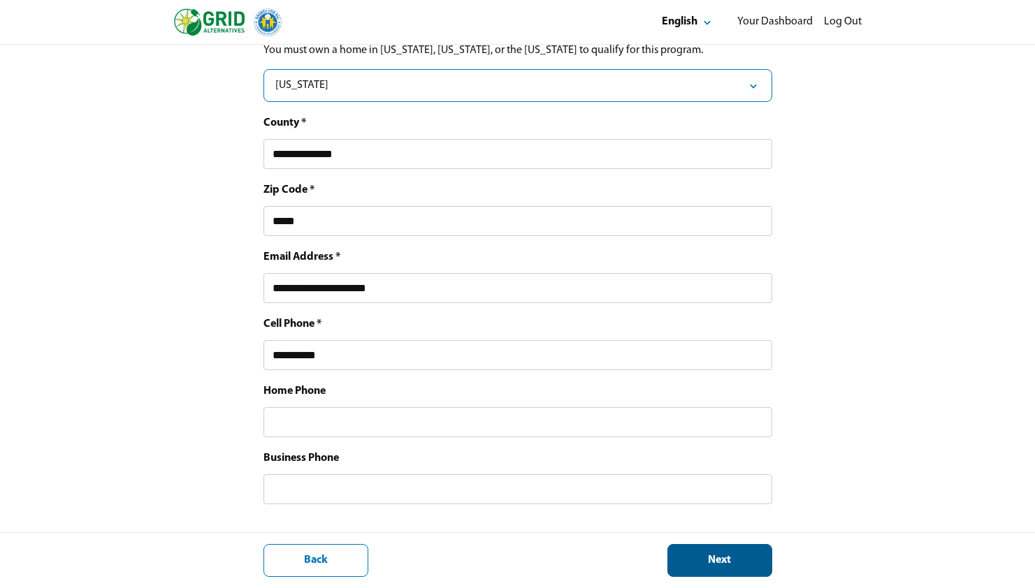
click at [707, 559] on div "Next" at bounding box center [719, 560] width 81 height 15
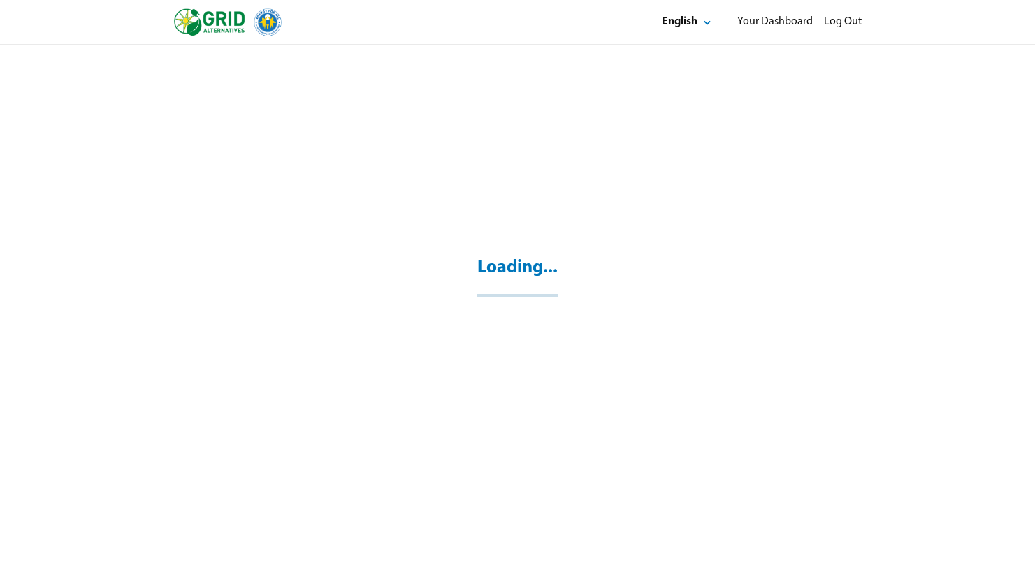
select select "*"
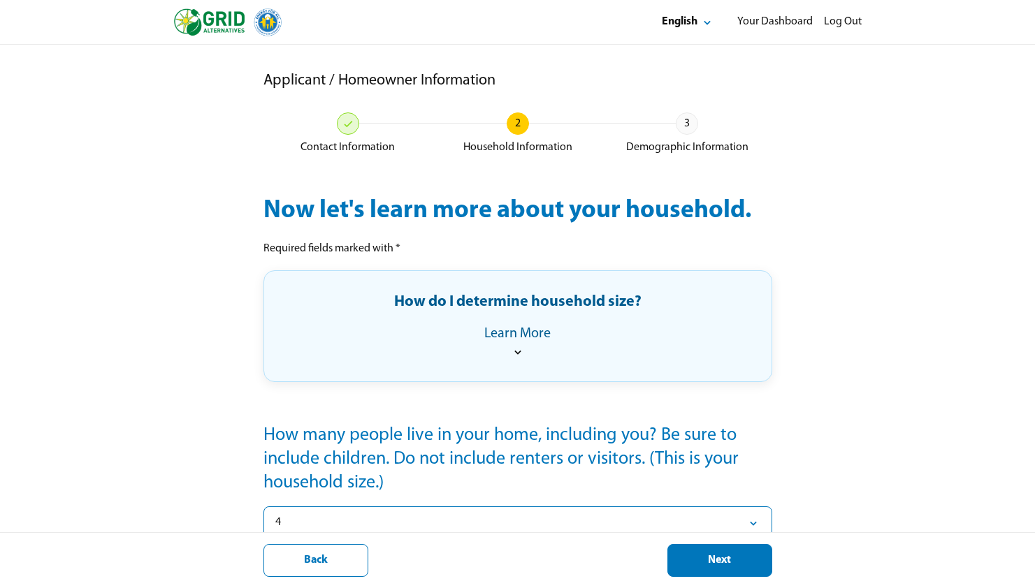
scroll to position [119, 0]
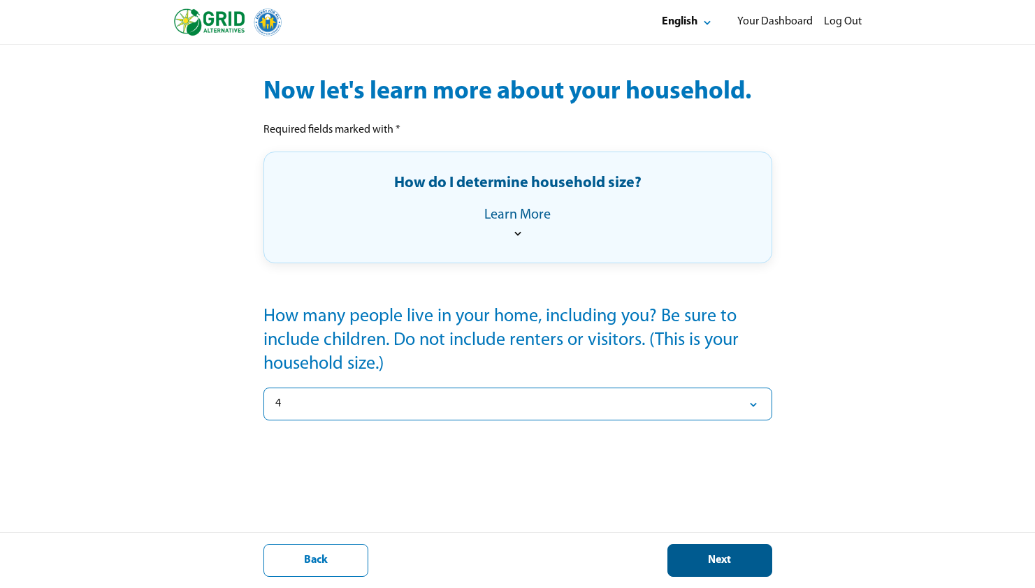
click at [742, 569] on button "Next" at bounding box center [719, 560] width 105 height 33
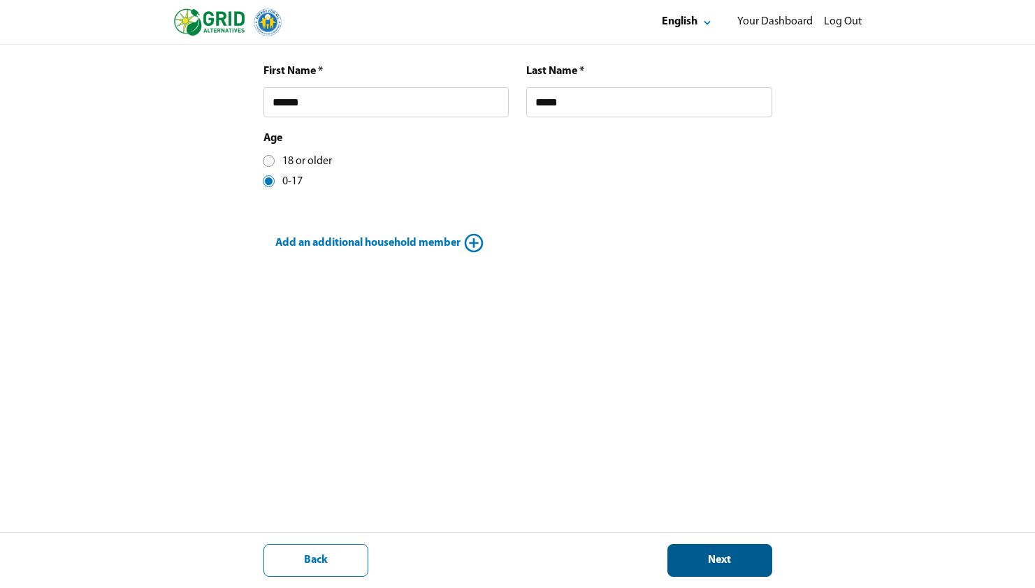
click at [744, 553] on div "Next" at bounding box center [719, 560] width 81 height 15
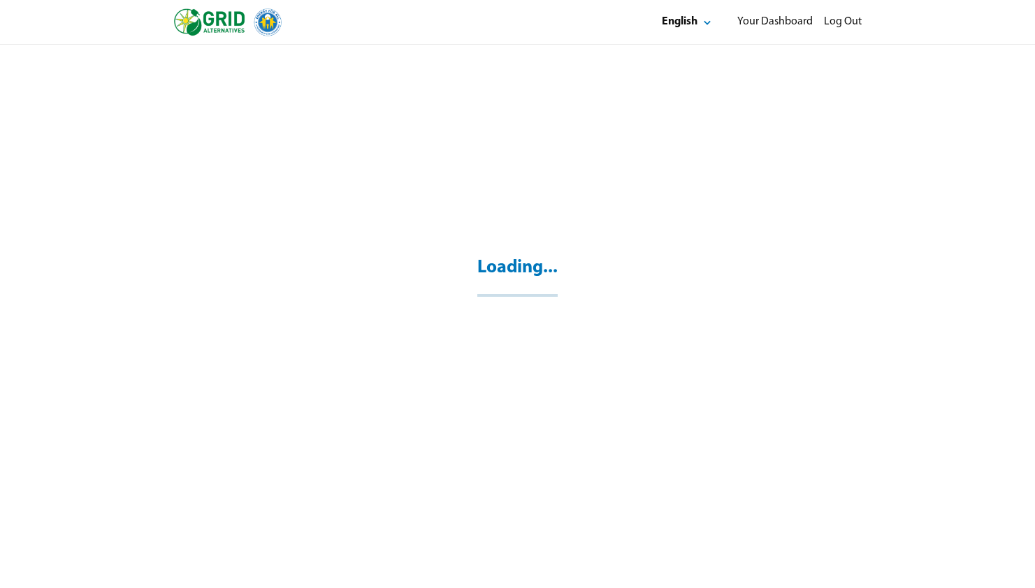
scroll to position [45, 0]
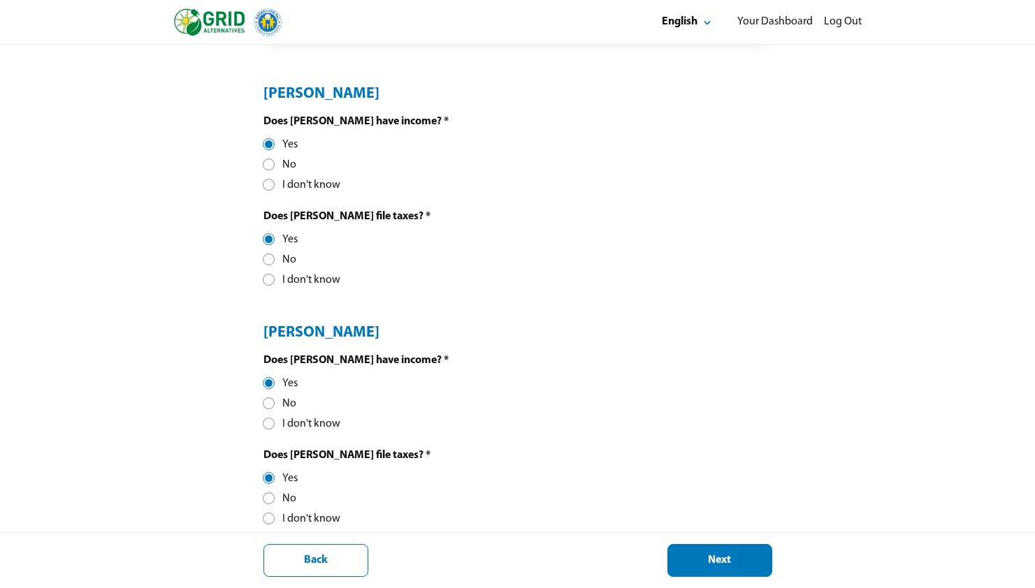
scroll to position [462, 0]
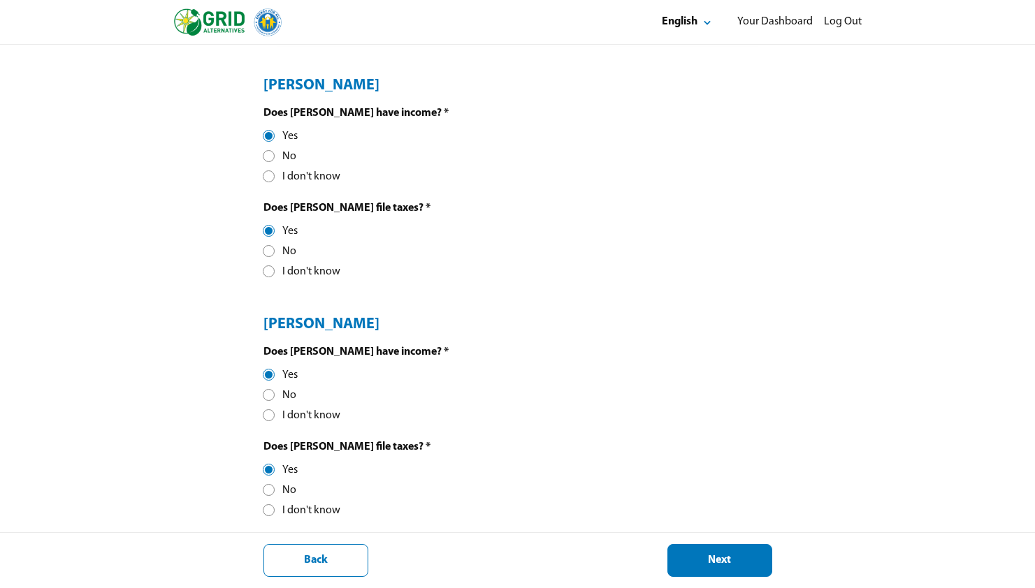
click at [275, 273] on div "I don't know" at bounding box center [301, 272] width 77 height 15
click at [268, 233] on div at bounding box center [269, 231] width 8 height 8
click at [270, 413] on div at bounding box center [269, 415] width 8 height 8
click at [271, 507] on div at bounding box center [269, 510] width 8 height 8
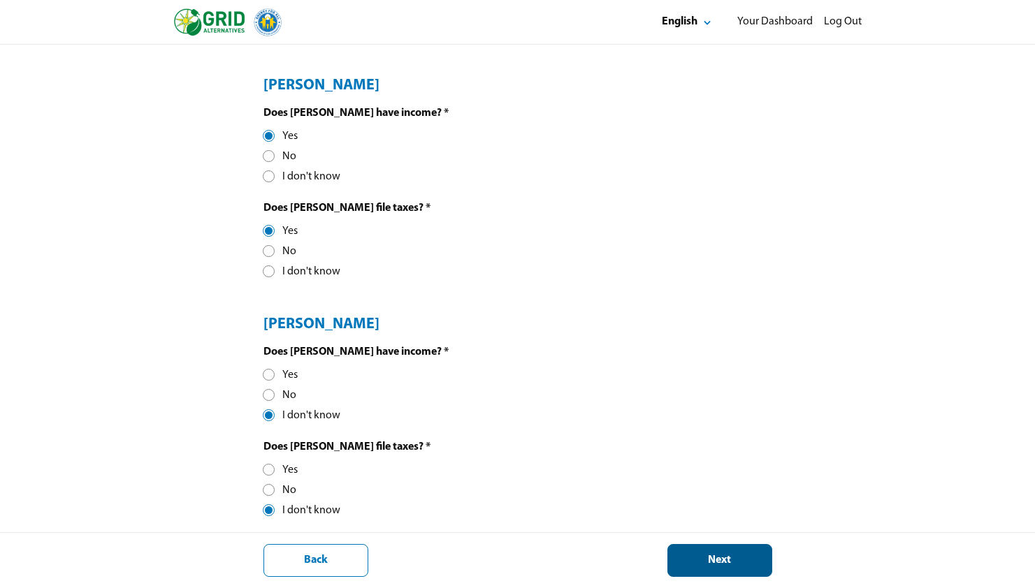
click at [740, 556] on div "Next" at bounding box center [719, 560] width 81 height 15
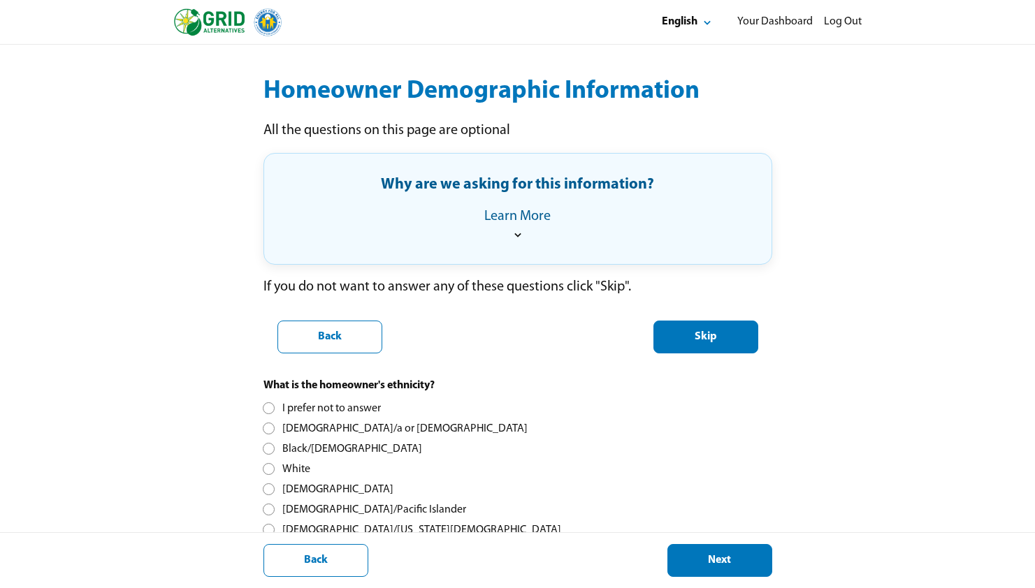
scroll to position [212, 0]
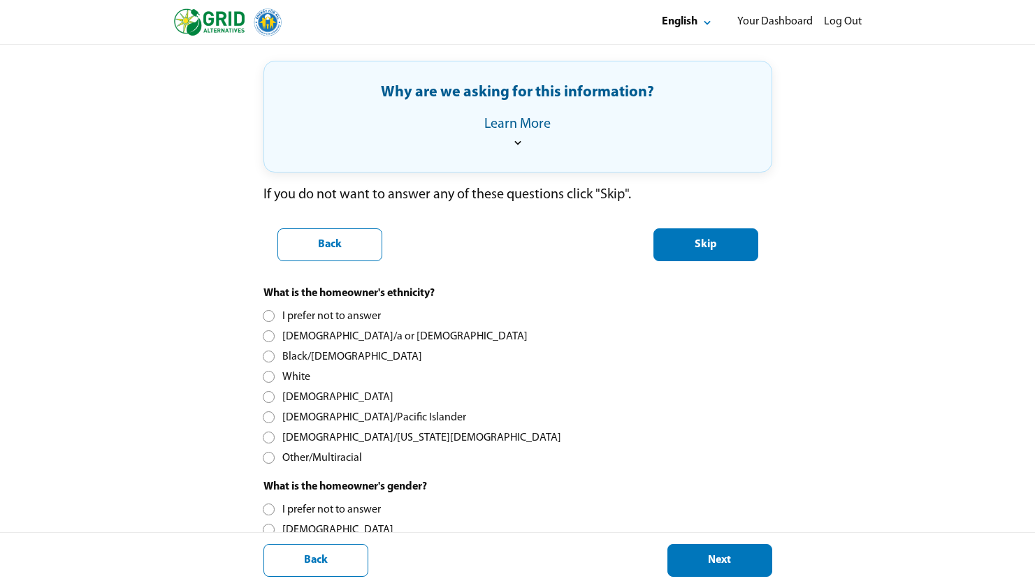
click at [723, 249] on div "Skip" at bounding box center [705, 245] width 81 height 15
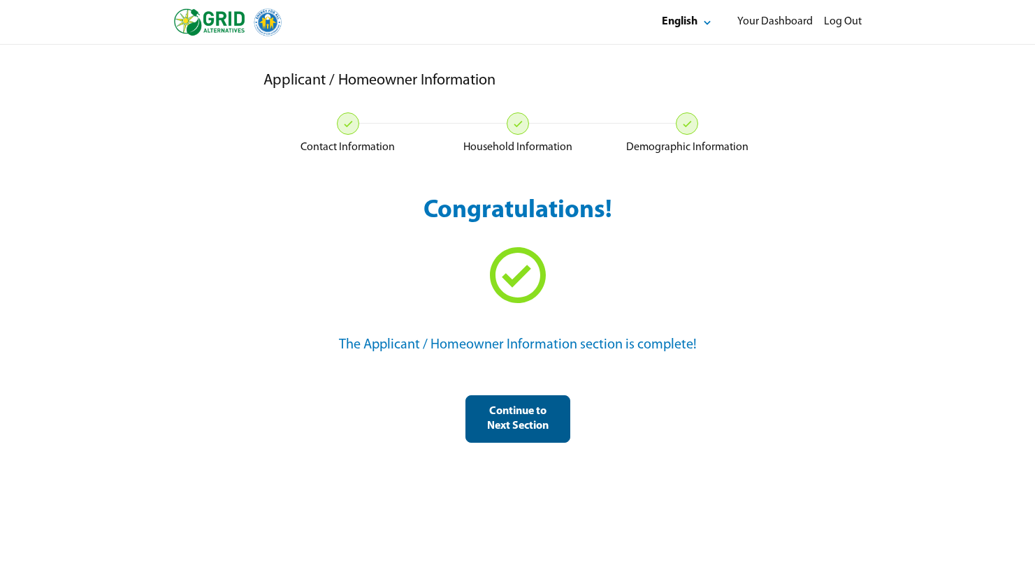
click at [518, 414] on div "Continue to Next Section" at bounding box center [517, 418] width 81 height 29
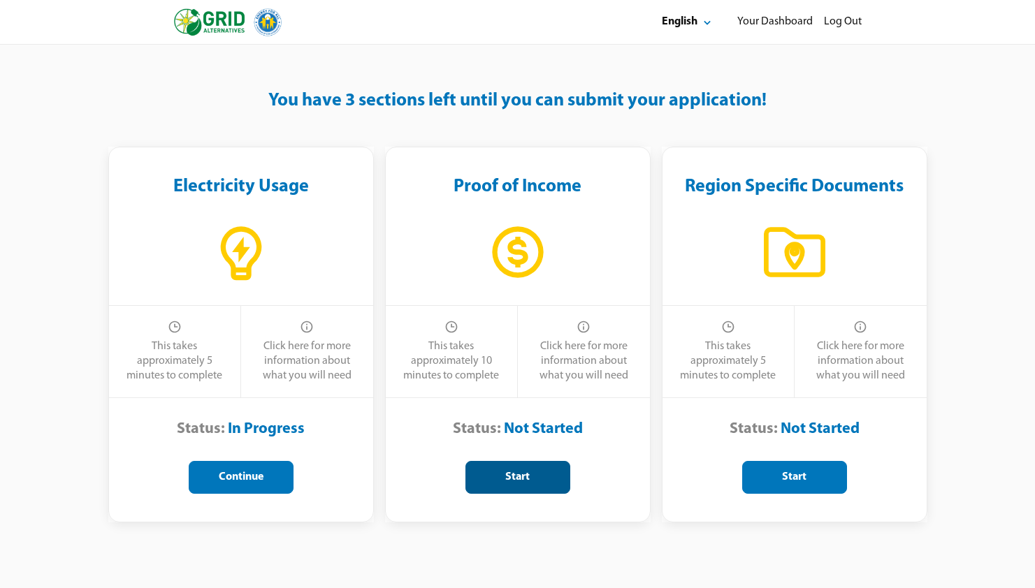
click at [516, 473] on div "Start" at bounding box center [517, 477] width 81 height 15
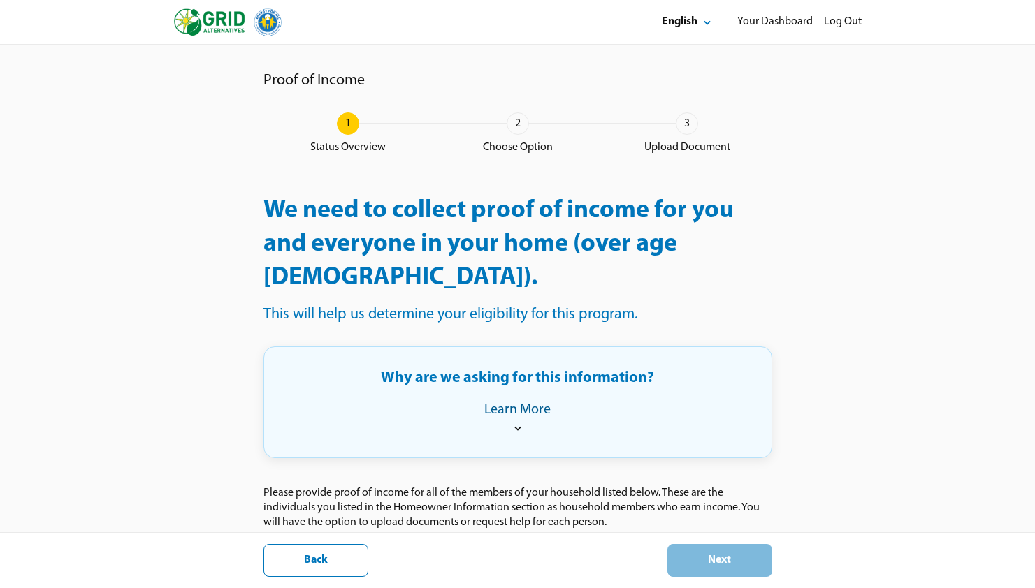
scroll to position [194, 0]
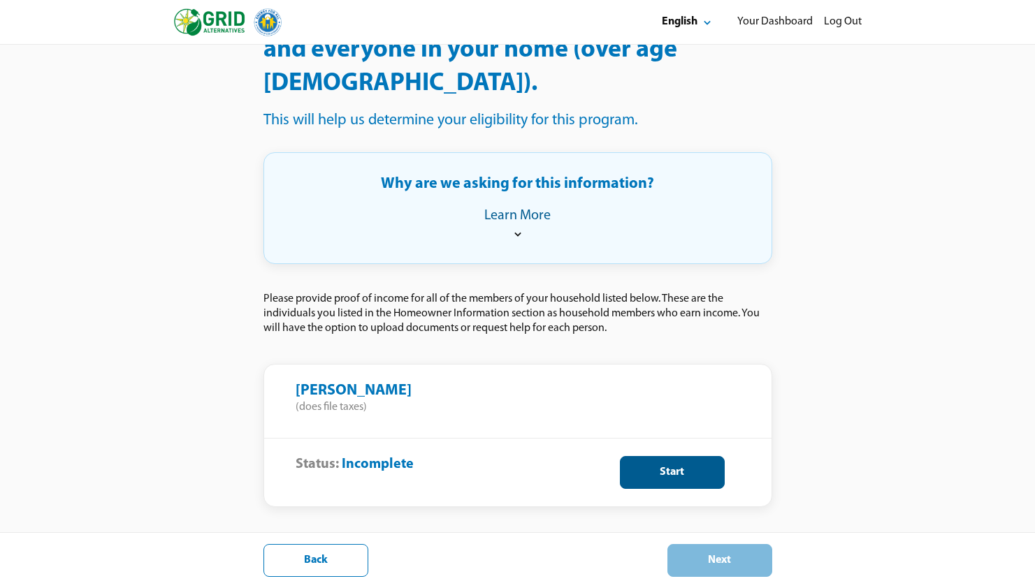
click at [657, 465] on div "Start" at bounding box center [672, 472] width 81 height 15
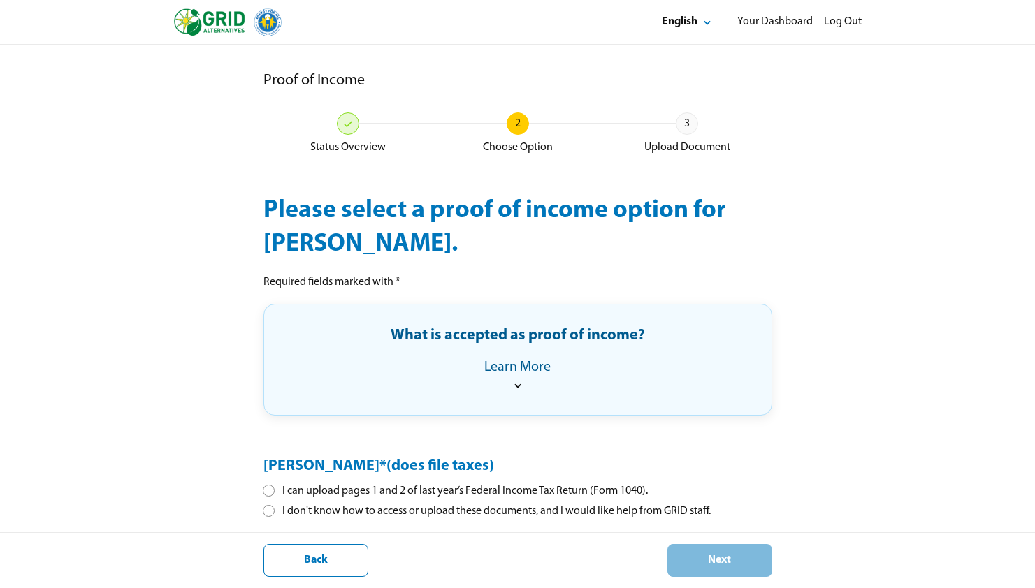
scroll to position [62, 0]
